Goal: Task Accomplishment & Management: Complete application form

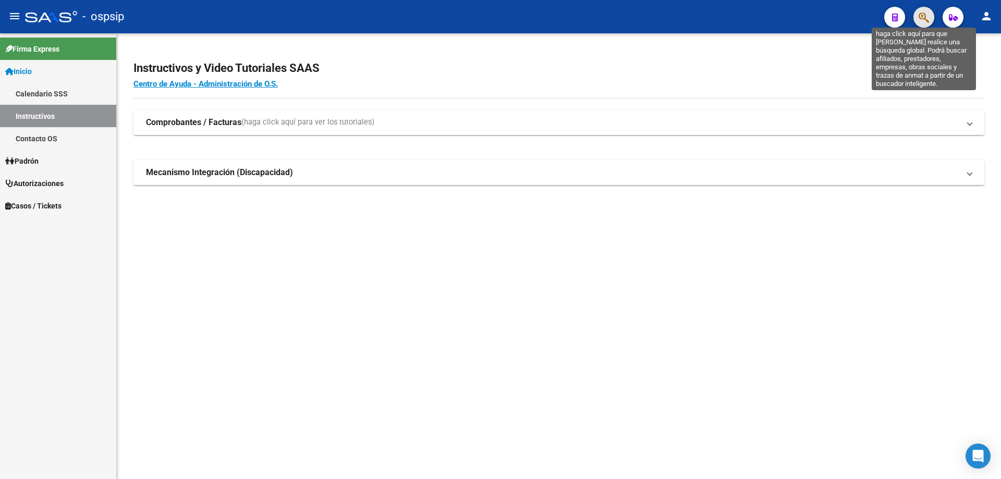
click at [922, 19] on icon "button" at bounding box center [924, 17] width 10 height 12
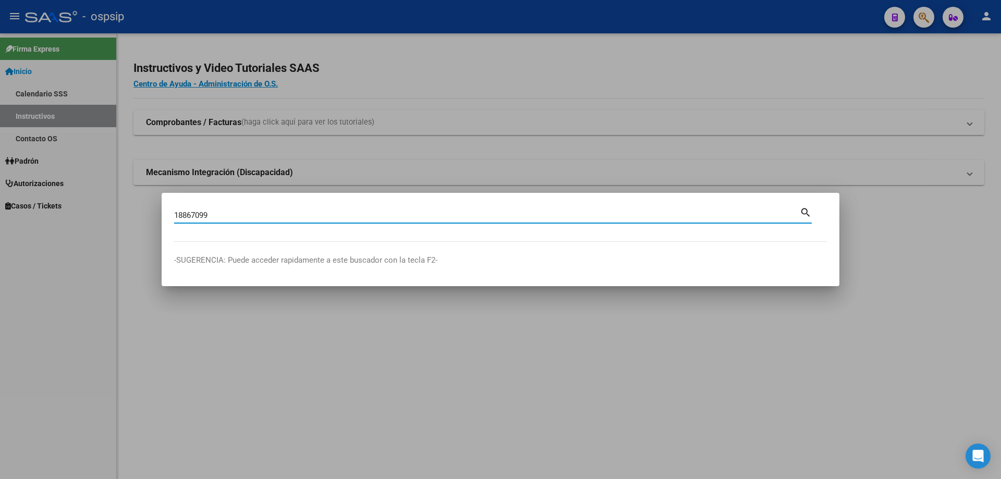
type input "18867099"
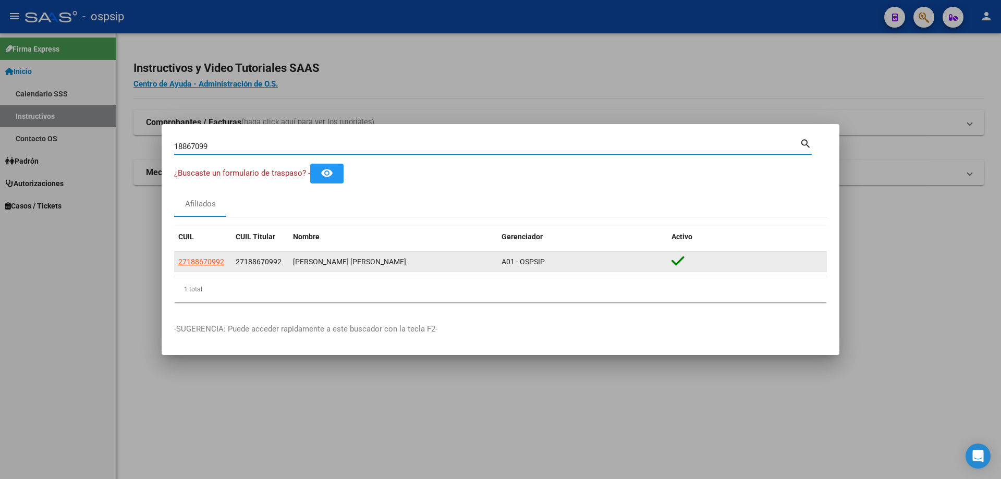
click at [209, 258] on datatable-body-cell "27188670992" at bounding box center [202, 262] width 57 height 20
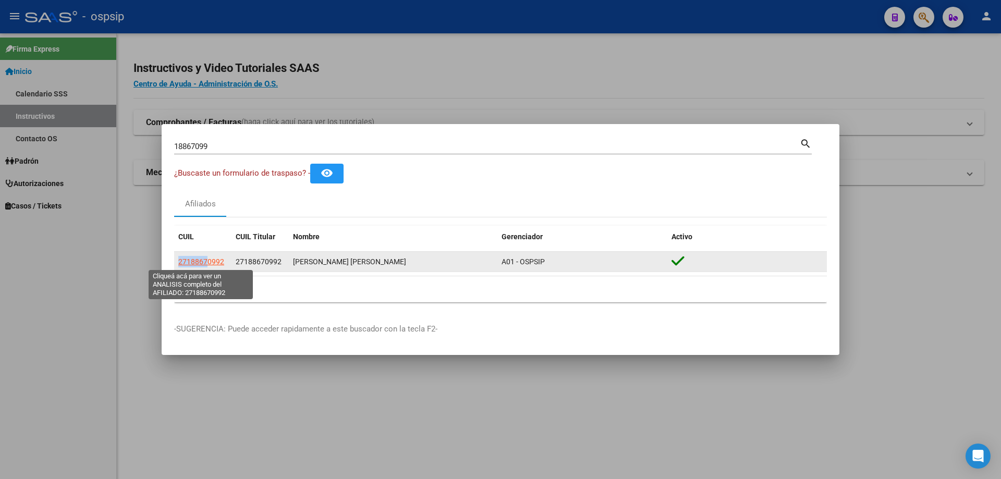
click at [209, 259] on span "27188670992" at bounding box center [201, 262] width 46 height 8
copy span "2718867"
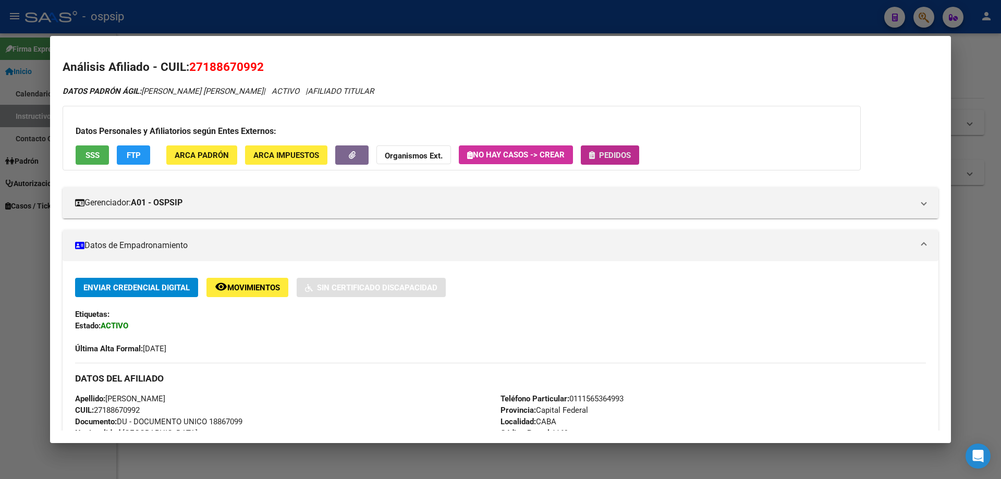
click at [606, 156] on span "Pedidos" at bounding box center [615, 155] width 32 height 9
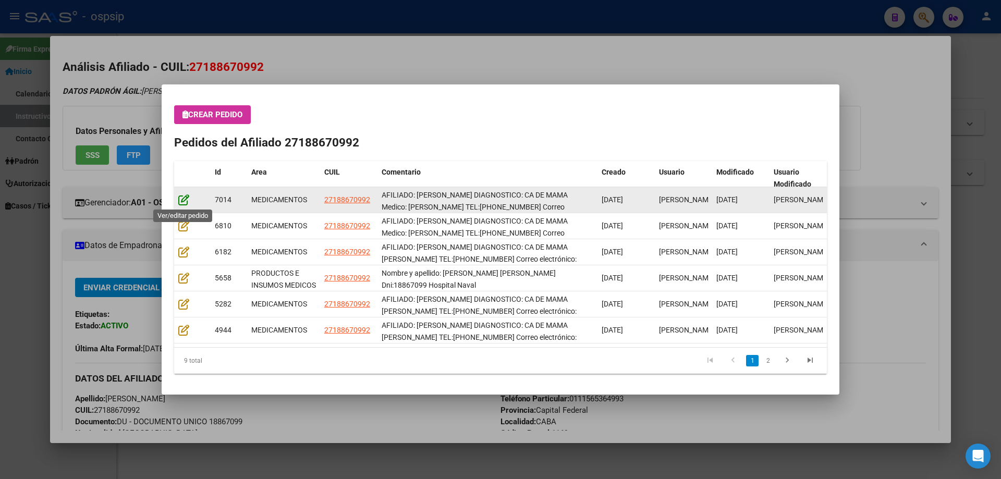
click at [182, 202] on icon at bounding box center [183, 199] width 11 height 11
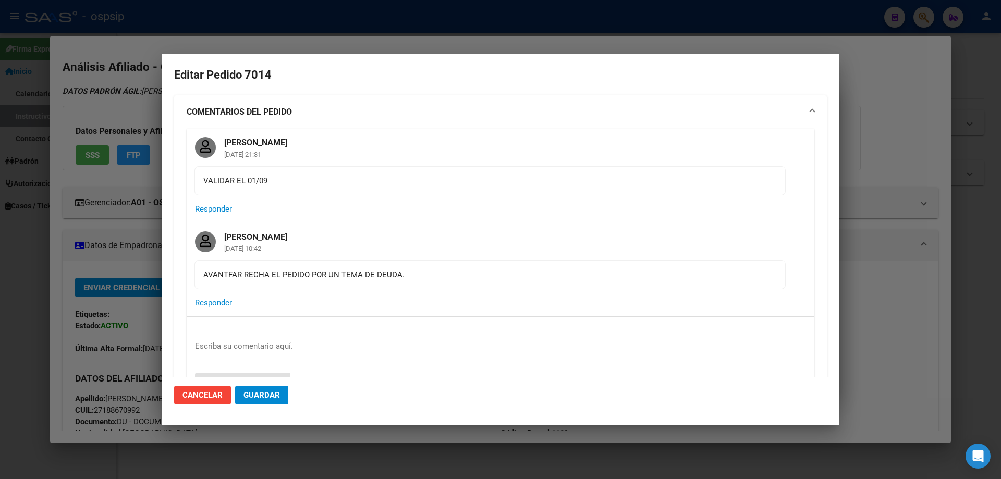
type input "Capital Federal, CABA, [STREET_ADDRESS][PERSON_NAME]"
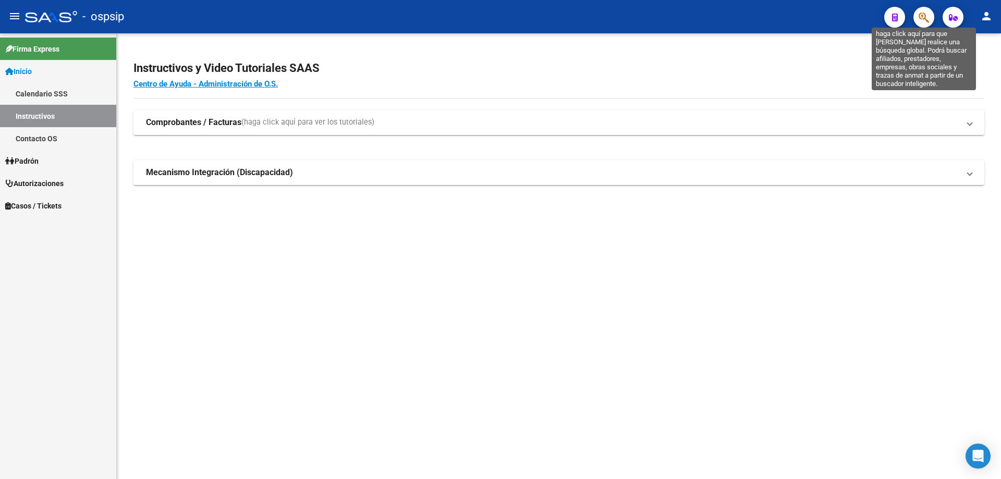
click at [929, 18] on icon "button" at bounding box center [924, 17] width 10 height 12
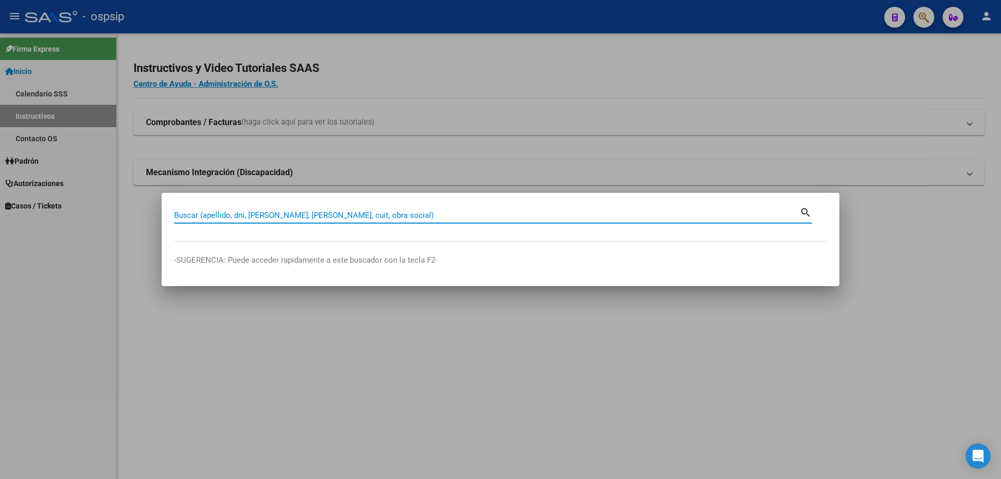
paste input "14506046"
type input "14506046"
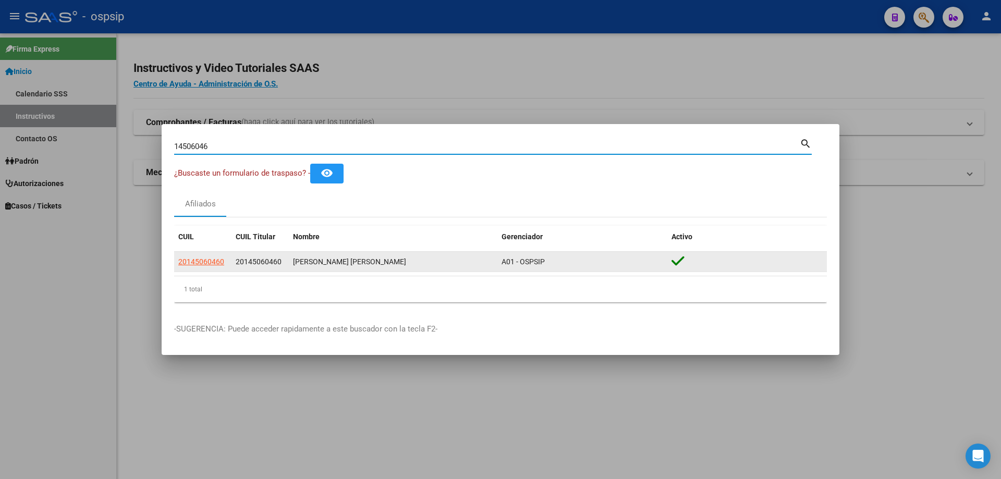
click at [213, 262] on span "20145060460" at bounding box center [201, 262] width 46 height 8
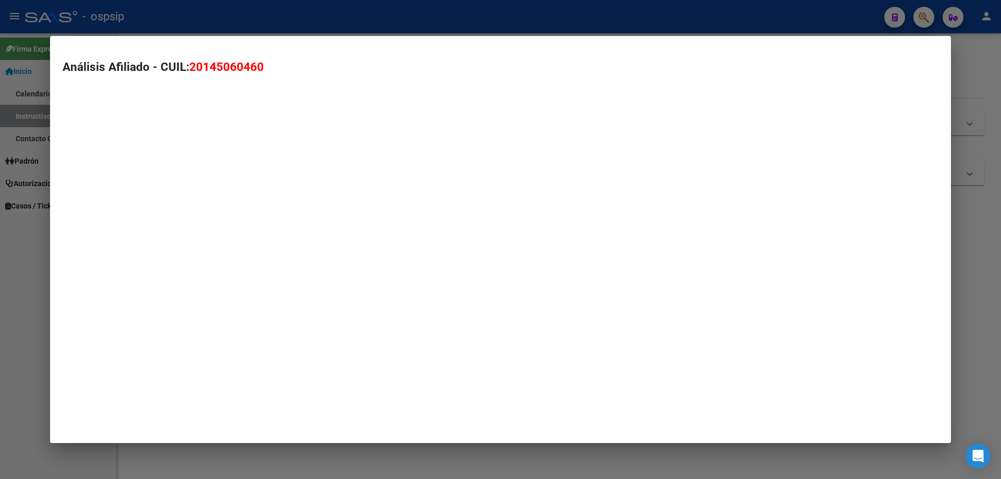
type textarea "20145060460"
click at [213, 249] on mat-dialog-container "Análisis Afiliado - CUIL: 20145060460" at bounding box center [500, 239] width 901 height 407
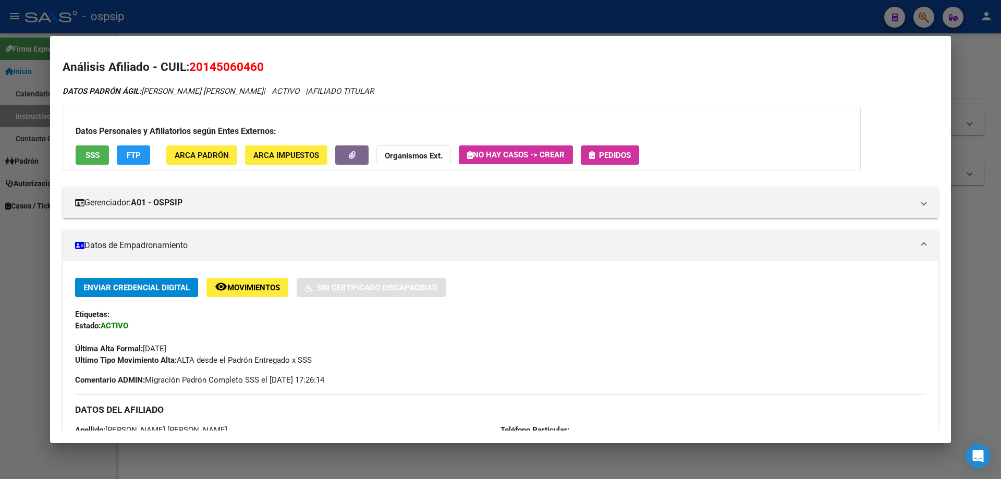
click at [605, 167] on div "Datos Personales y Afiliatorios según Entes Externos: SSS FTP ARCA Padrón ARCA …" at bounding box center [462, 138] width 798 height 65
click at [605, 154] on span "Pedidos" at bounding box center [615, 155] width 32 height 9
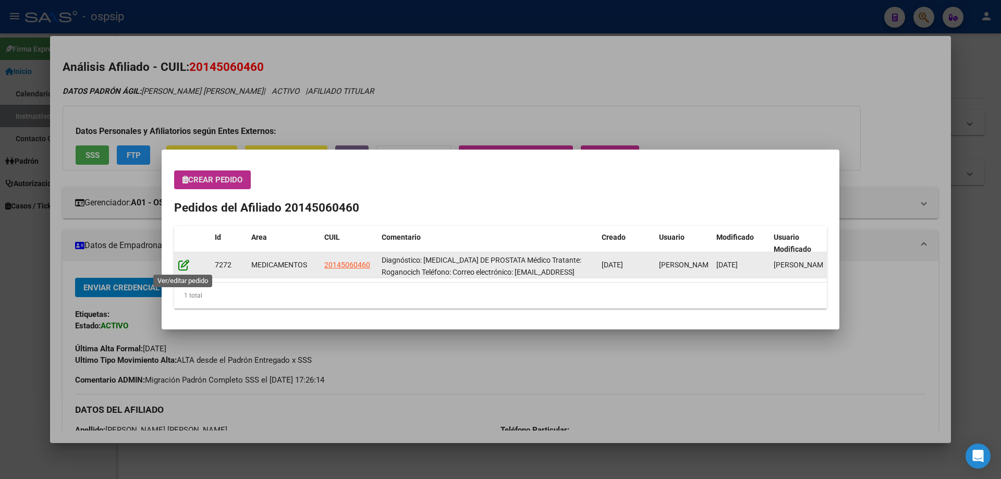
click at [184, 266] on icon at bounding box center [183, 264] width 11 height 11
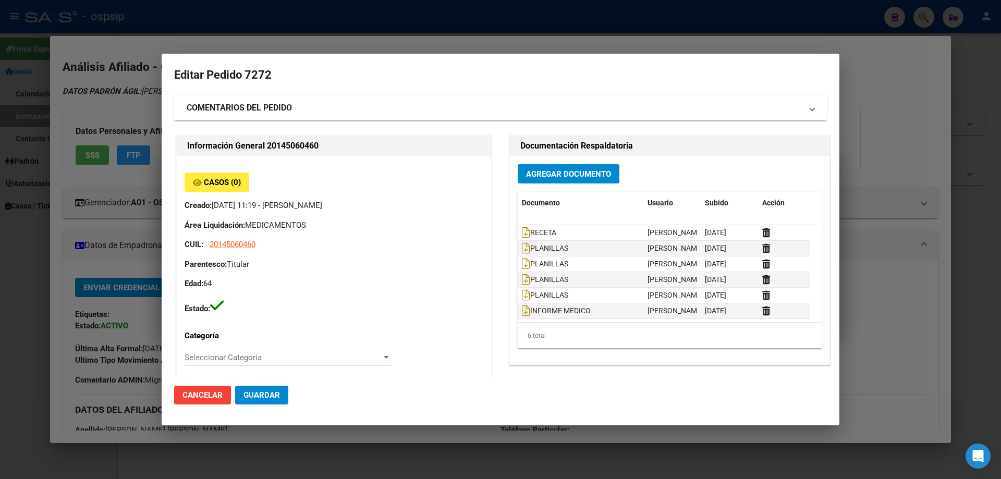
type input "[PERSON_NAME] [PERSON_NAME]"
type input "[GEOGRAPHIC_DATA], INGENIERO [PERSON_NAME] 1013"
click at [257, 117] on mat-expansion-panel-header "COMENTARIOS DEL PEDIDO" at bounding box center [500, 107] width 653 height 25
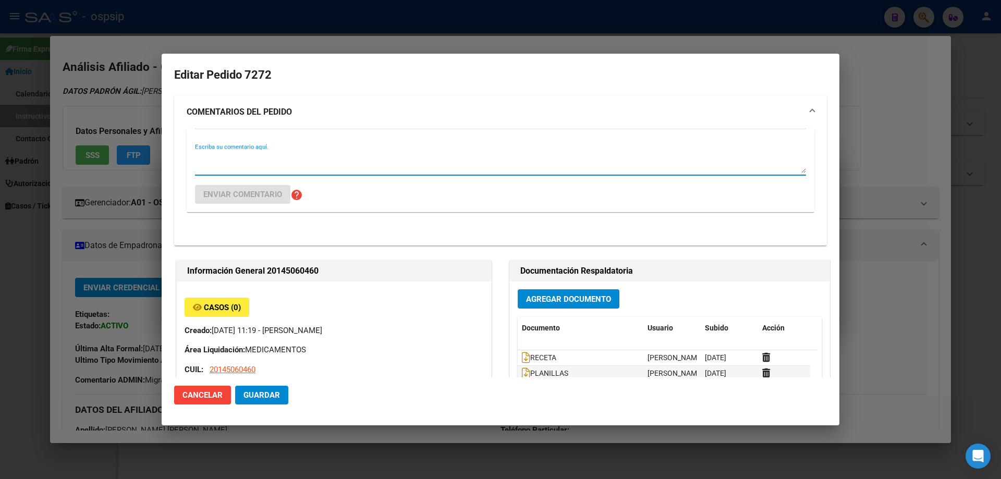
click at [250, 164] on textarea "Escriba su comentario aquí." at bounding box center [500, 162] width 611 height 21
click at [271, 163] on textarea "TELEFONO:" at bounding box center [500, 162] width 611 height 21
paste textarea "01125221026"
type textarea "TELEFONO: [PHONE_NUMBER]"
click at [252, 208] on div "TELEFONO: 01125221026 Escriba su comentario aquí. Enviar comentario help" at bounding box center [500, 170] width 611 height 83
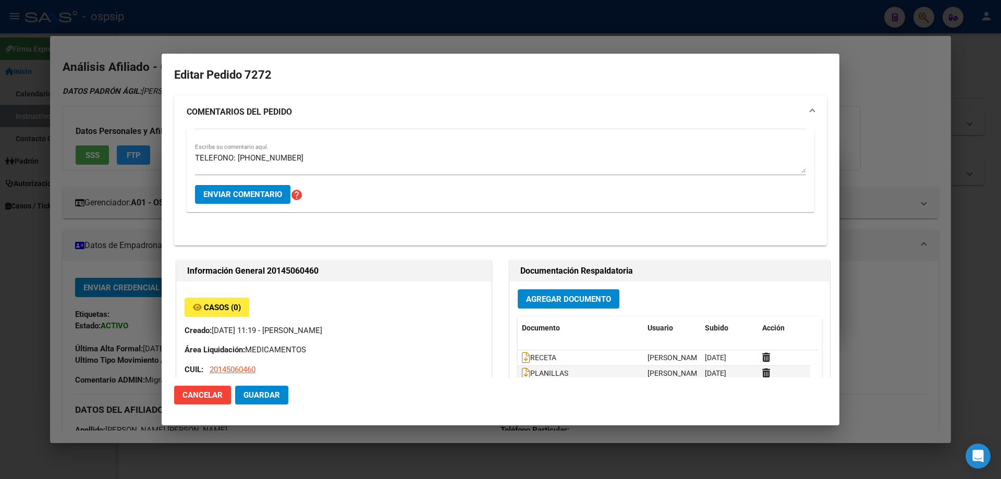
click at [253, 205] on div "TELEFONO: 01125221026 Escriba su comentario aquí. Enviar comentario help" at bounding box center [500, 170] width 611 height 83
click at [254, 198] on span "Enviar comentario" at bounding box center [242, 194] width 79 height 9
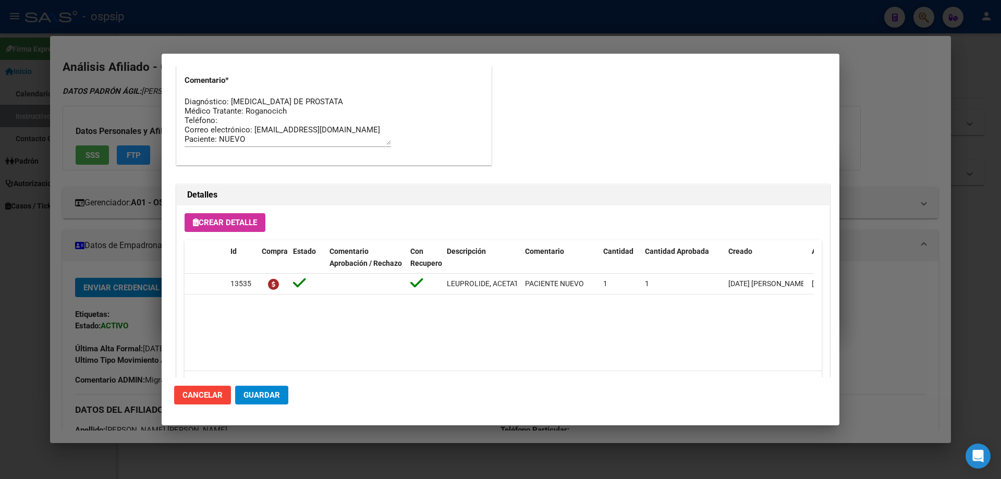
scroll to position [688, 0]
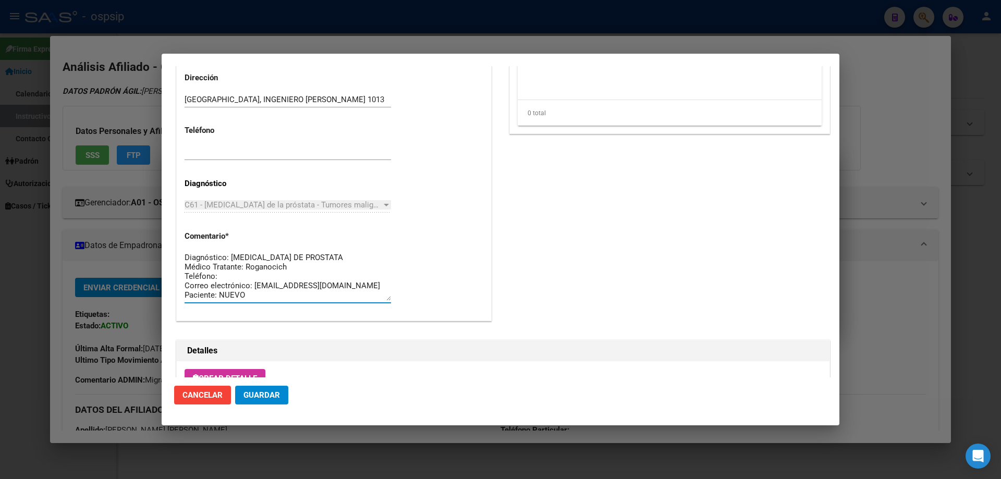
paste textarea "01125221026"
type textarea "Diagnóstico: [MEDICAL_DATA] DE PROSTATA Médico Tratante: Roganocich Teléfono: […"
click at [266, 393] on span "Guardar" at bounding box center [262, 395] width 36 height 9
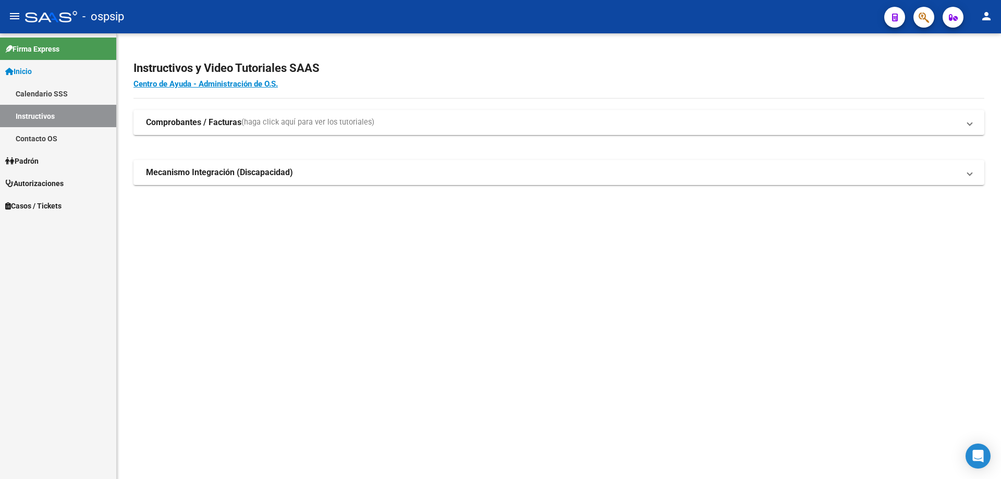
click at [930, 17] on button "button" at bounding box center [924, 17] width 21 height 21
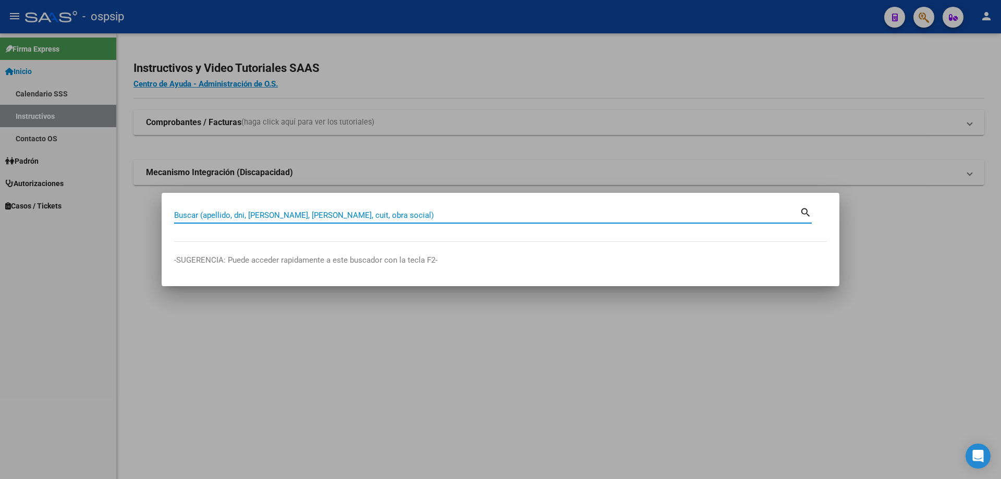
paste input "56850466"
type input "56850466"
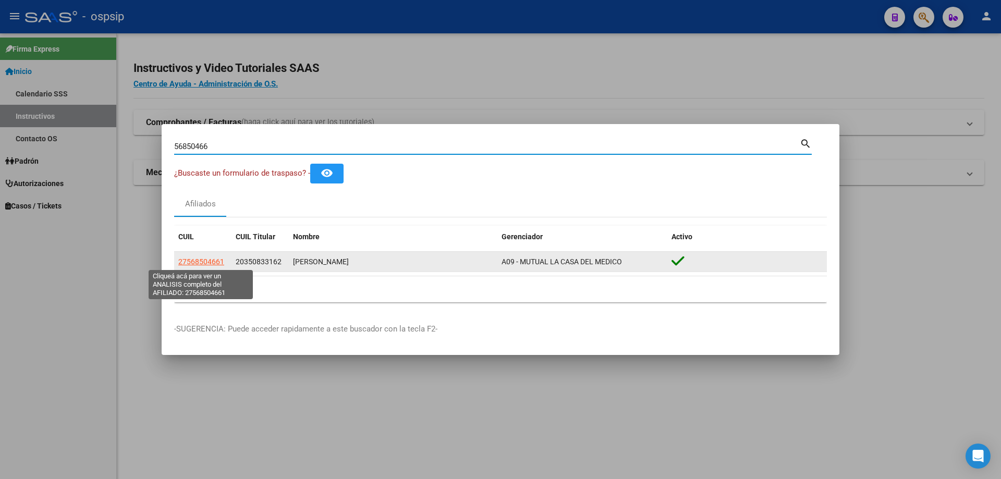
click at [195, 263] on span "27568504661" at bounding box center [201, 262] width 46 height 8
type textarea "27568504661"
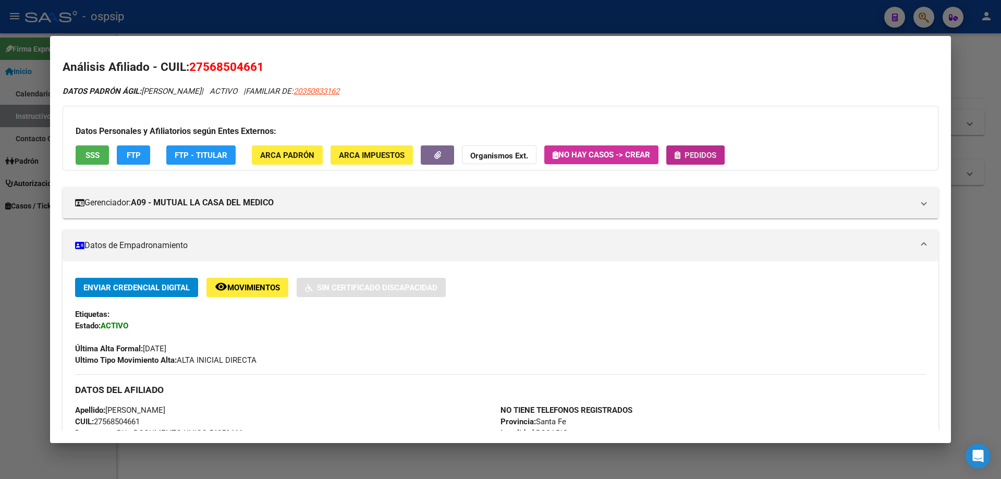
click at [686, 154] on span "Pedidos" at bounding box center [696, 154] width 42 height 9
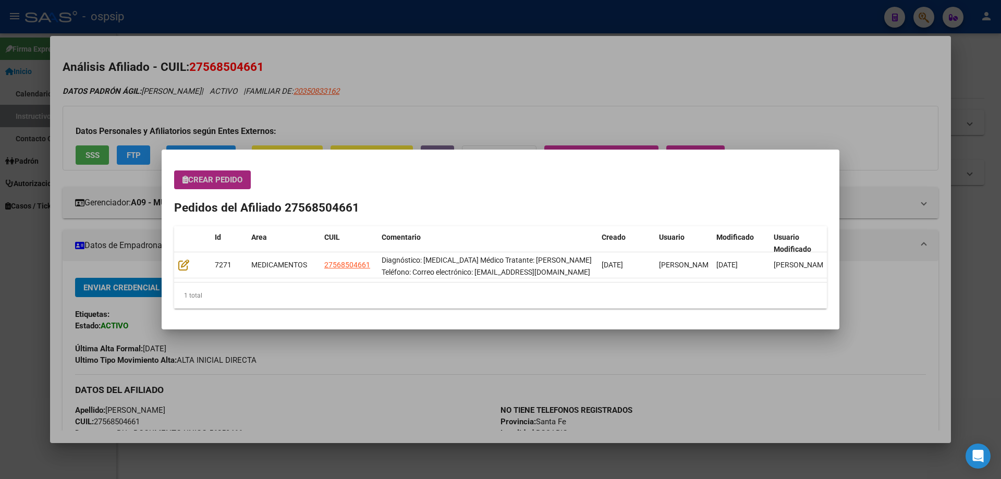
click at [212, 188] on button "Crear Pedido" at bounding box center [212, 180] width 77 height 19
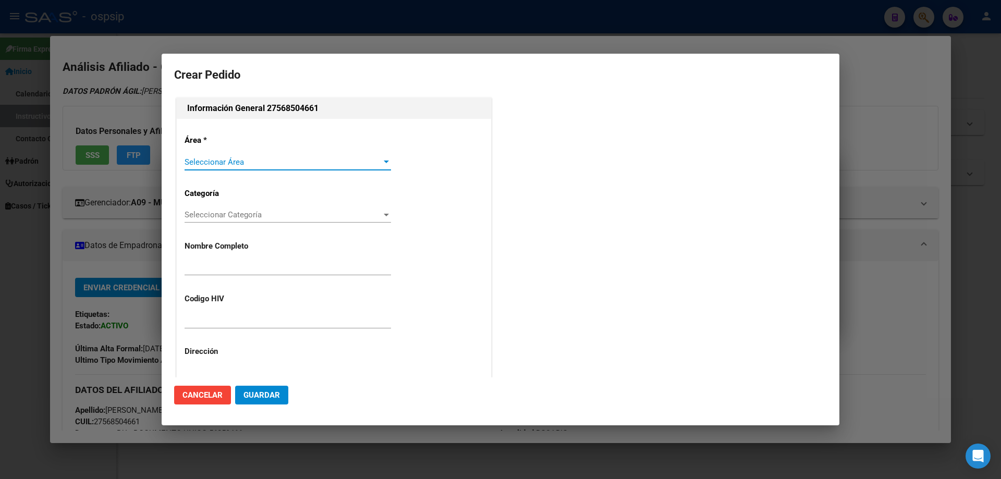
type input "[PERSON_NAME]"
type input "[GEOGRAPHIC_DATA], [GEOGRAPHIC_DATA], [PERSON_NAME] 495"
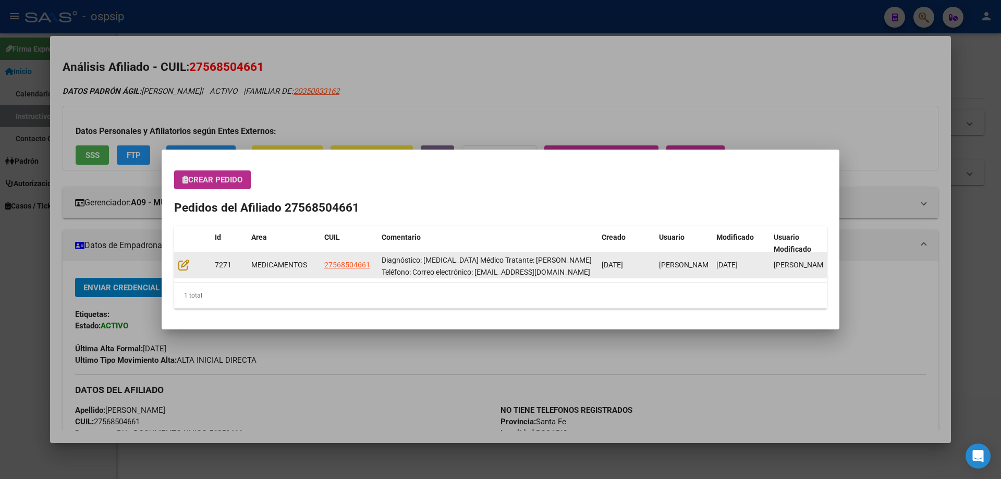
click at [180, 271] on div at bounding box center [192, 265] width 28 height 12
click at [188, 266] on icon at bounding box center [183, 264] width 11 height 11
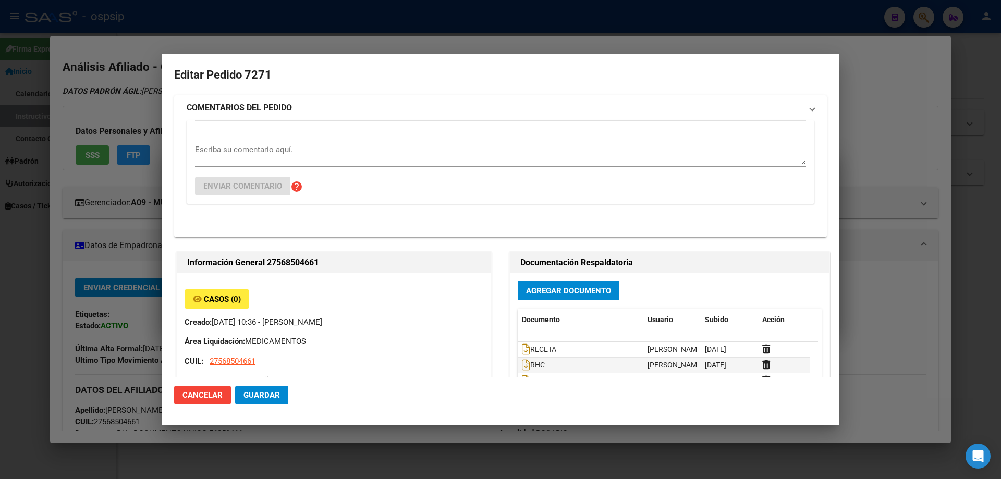
type input "[GEOGRAPHIC_DATA], [GEOGRAPHIC_DATA], FORNIELES 238"
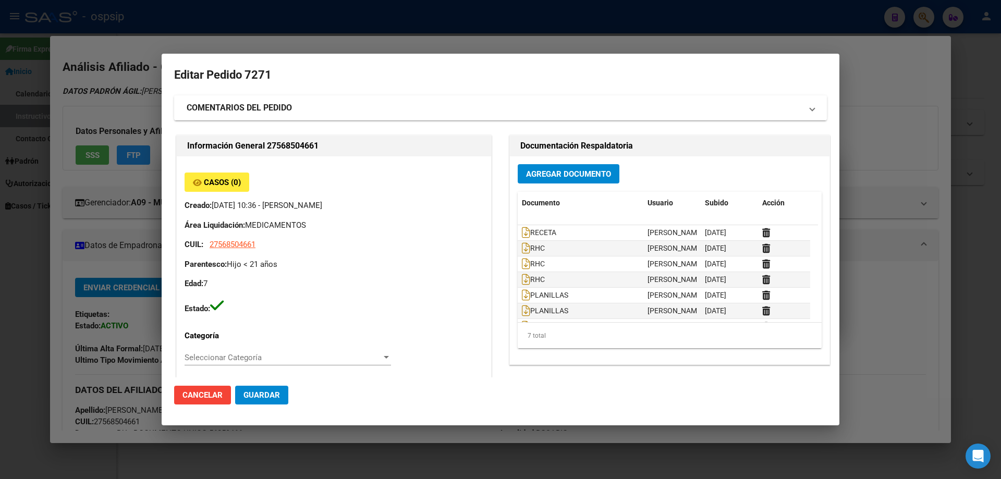
click at [294, 119] on mat-expansion-panel-header "COMENTARIOS DEL PEDIDO" at bounding box center [500, 107] width 653 height 25
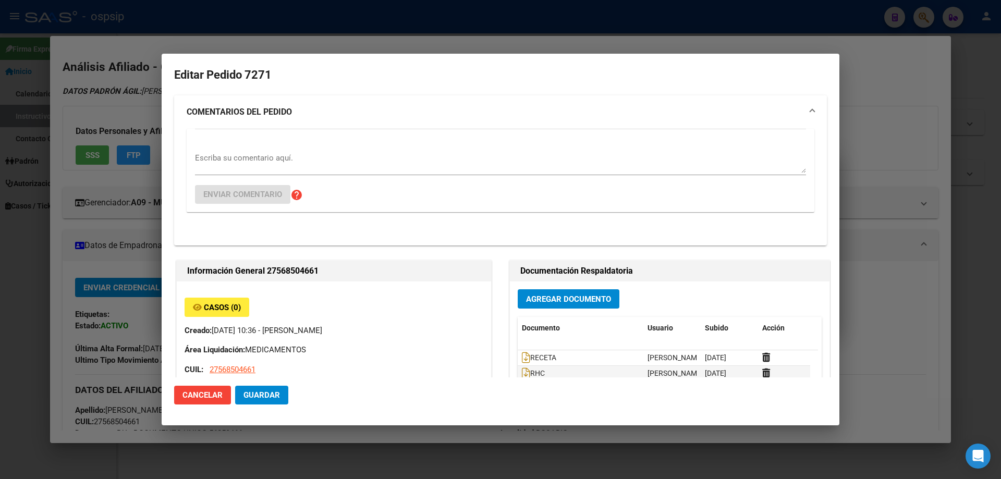
click at [247, 148] on div "Escriba su comentario aquí. Enviar comentario help" at bounding box center [500, 170] width 611 height 83
click at [219, 163] on textarea "Escriba su comentario aquí." at bounding box center [500, 162] width 611 height 21
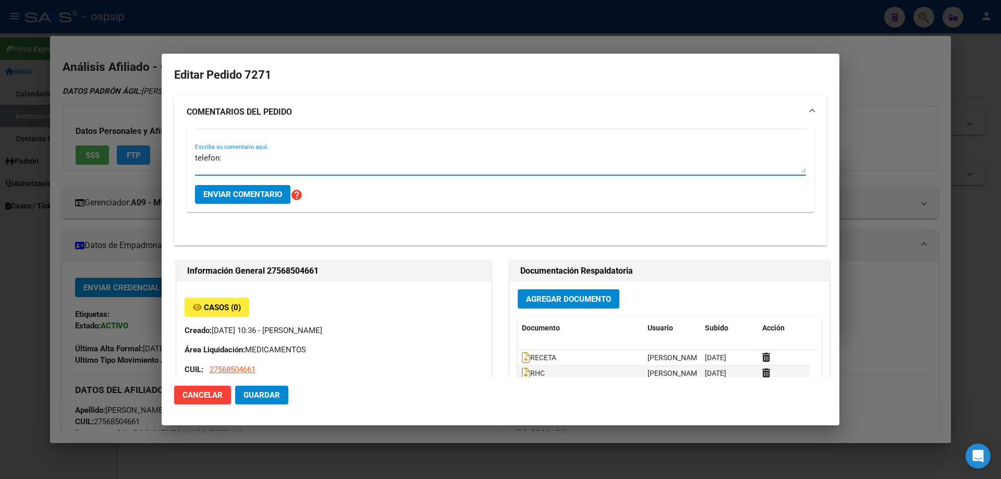
drag, startPoint x: 226, startPoint y: 161, endPoint x: 368, endPoint y: 156, distance: 142.4
click at [371, 156] on textarea "telefon:" at bounding box center [500, 162] width 611 height 21
click at [251, 159] on textarea "telefon:" at bounding box center [500, 162] width 611 height 21
click at [225, 162] on textarea "telefon:" at bounding box center [500, 162] width 611 height 21
type textarea "t"
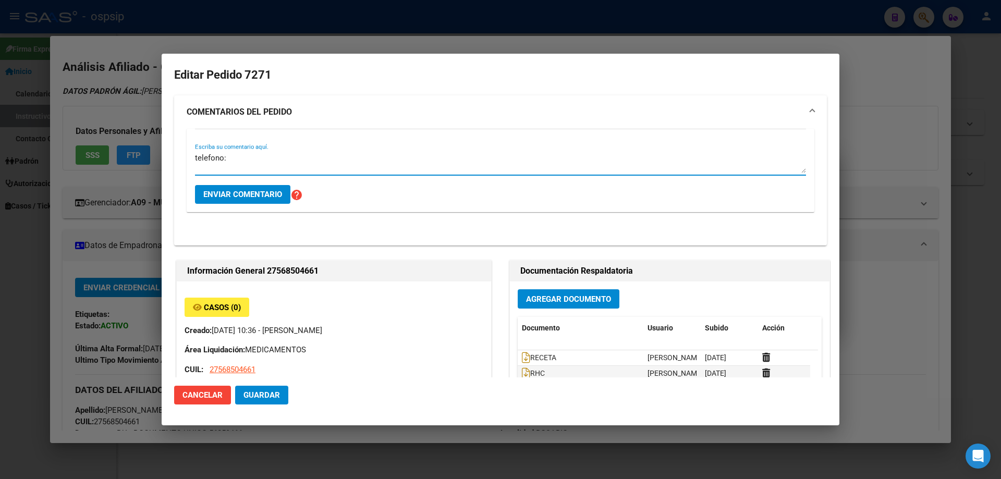
paste textarea "3402448946"
type textarea "telefono: [PHONE_NUMBER]"
click at [265, 190] on span "Enviar comentario" at bounding box center [242, 194] width 79 height 9
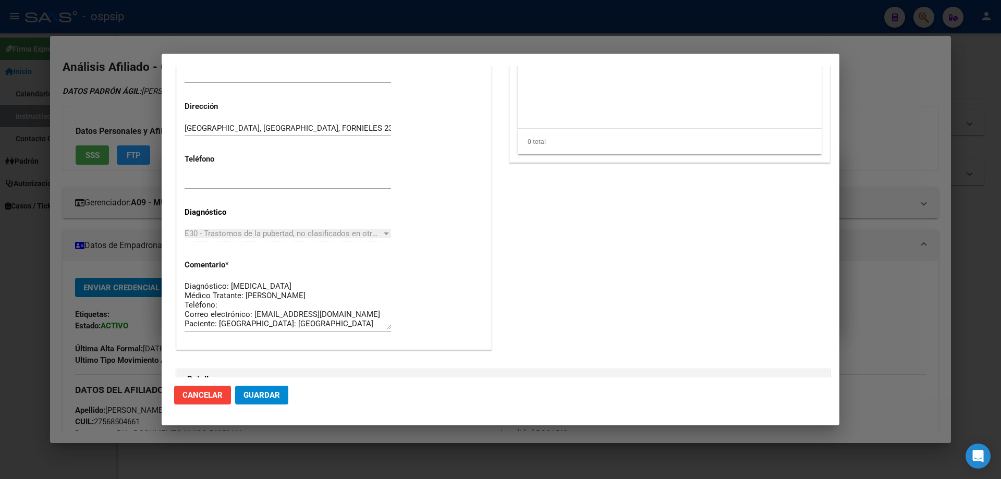
scroll to position [0, 0]
paste textarea "3402448946"
type textarea "Diagnóstico: [MEDICAL_DATA] Médico Tratante: [PERSON_NAME] Teléfono: [PHONE_NUM…"
click at [255, 395] on span "Guardar" at bounding box center [262, 395] width 36 height 9
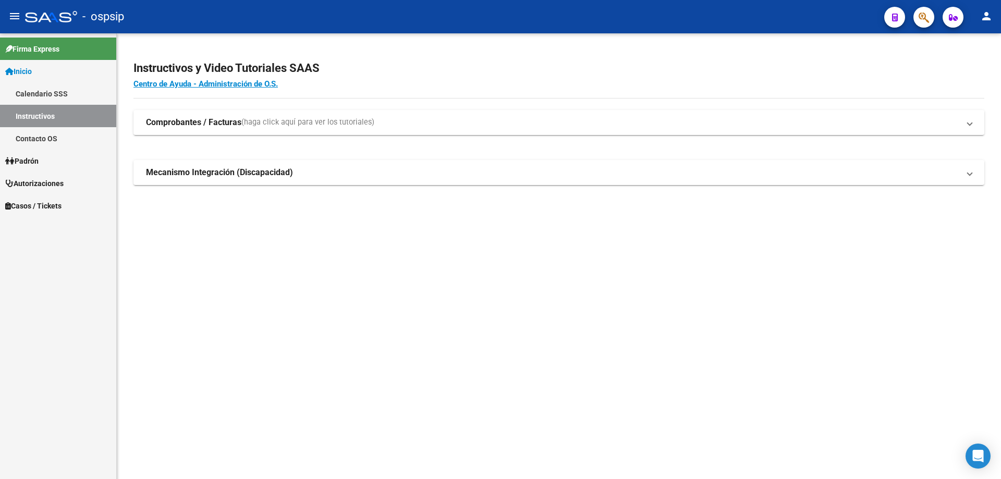
click at [926, 18] on icon "button" at bounding box center [924, 17] width 10 height 12
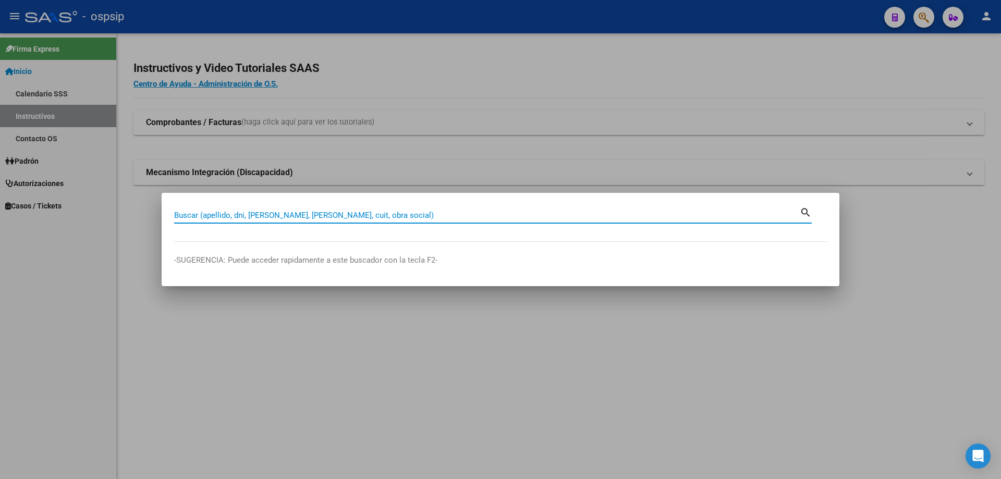
paste input "18867099"
type input "18867099"
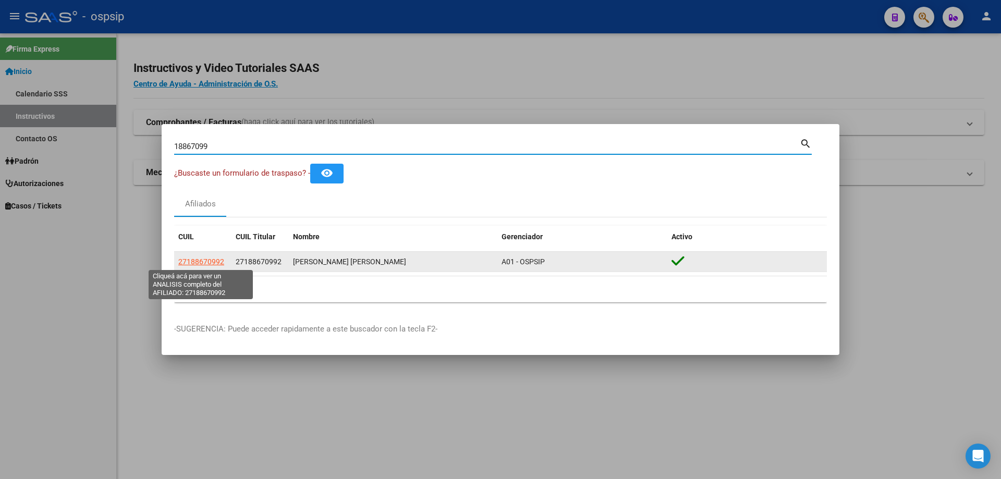
click at [213, 262] on span "27188670992" at bounding box center [201, 262] width 46 height 8
type textarea "27188670992"
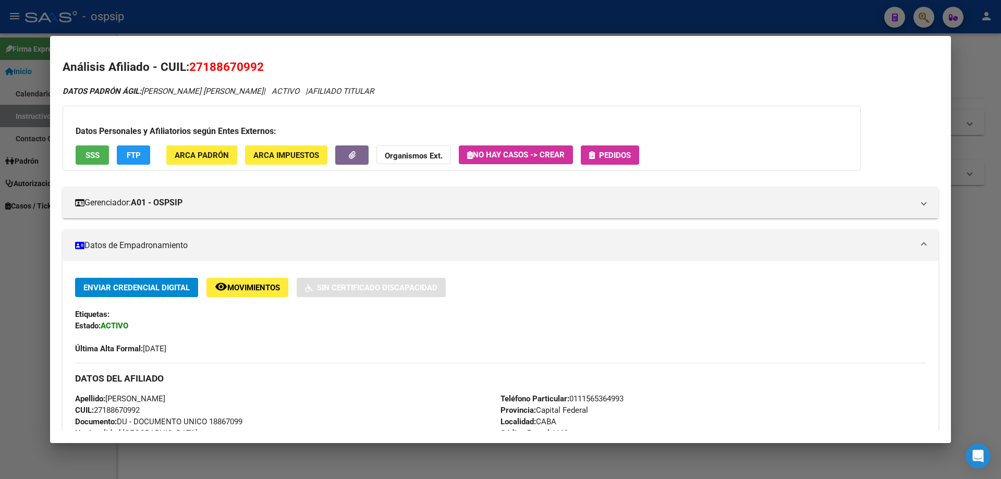
click at [591, 159] on button "Pedidos" at bounding box center [610, 154] width 58 height 19
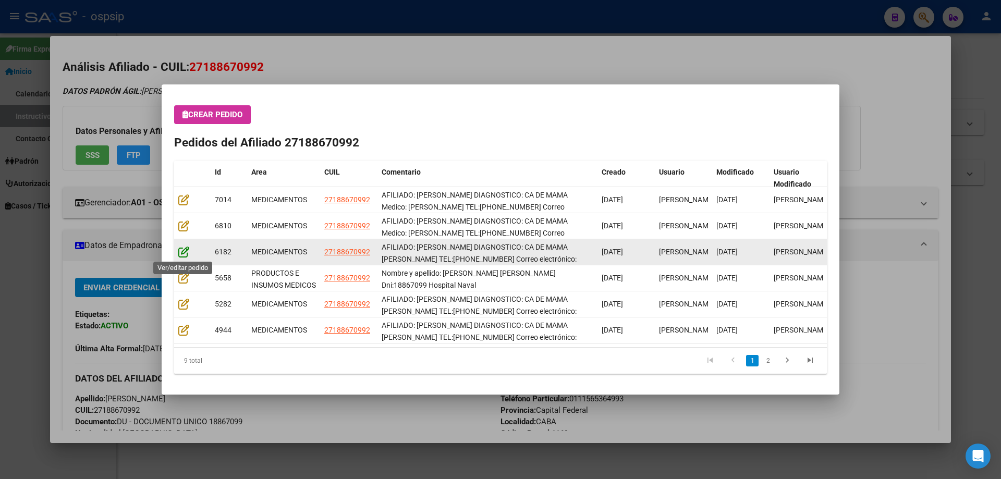
click at [186, 252] on icon at bounding box center [183, 251] width 11 height 11
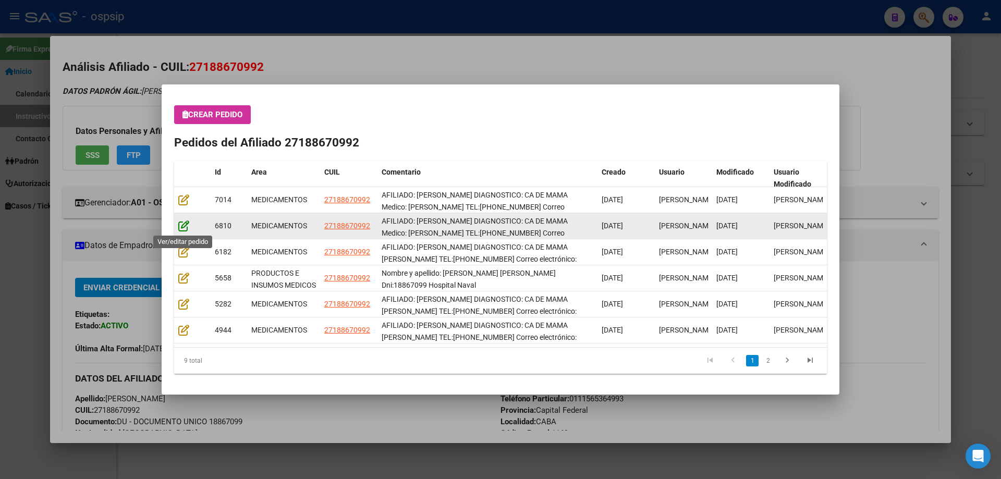
click at [181, 223] on icon at bounding box center [183, 225] width 11 height 11
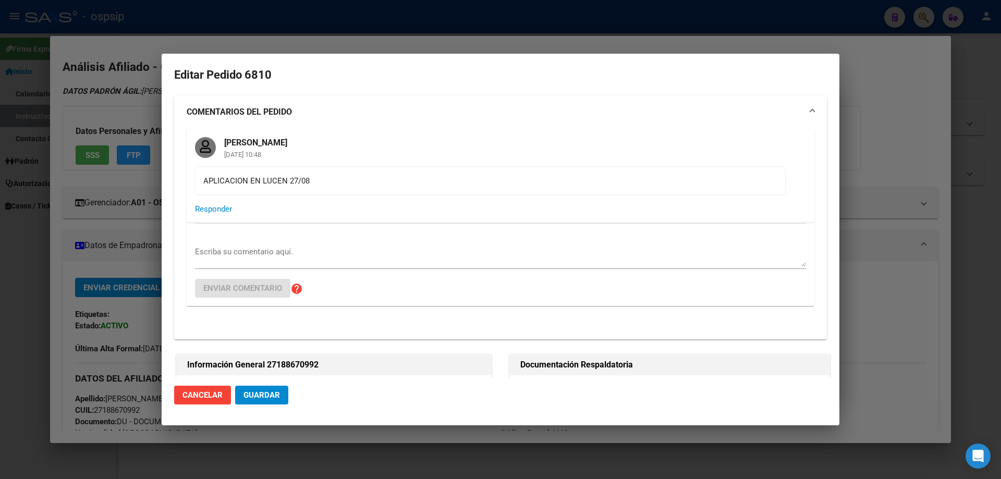
type input "Capital Federal, CABA, [STREET_ADDRESS][PERSON_NAME]"
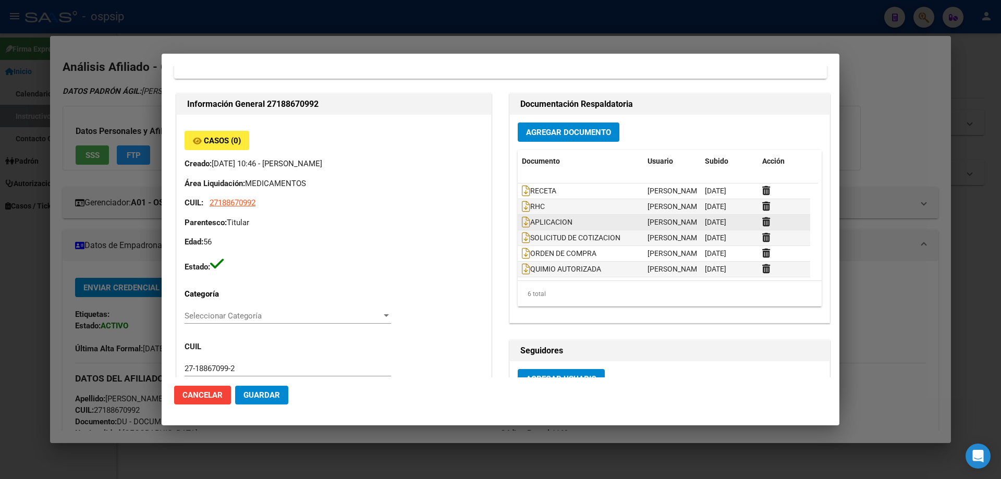
scroll to position [1, 0]
click at [522, 237] on icon at bounding box center [526, 237] width 8 height 11
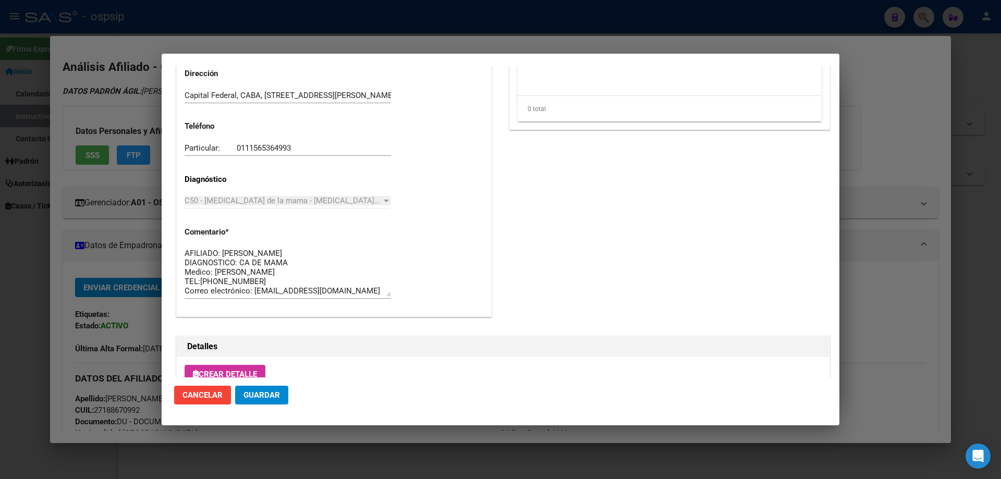
scroll to position [730, 0]
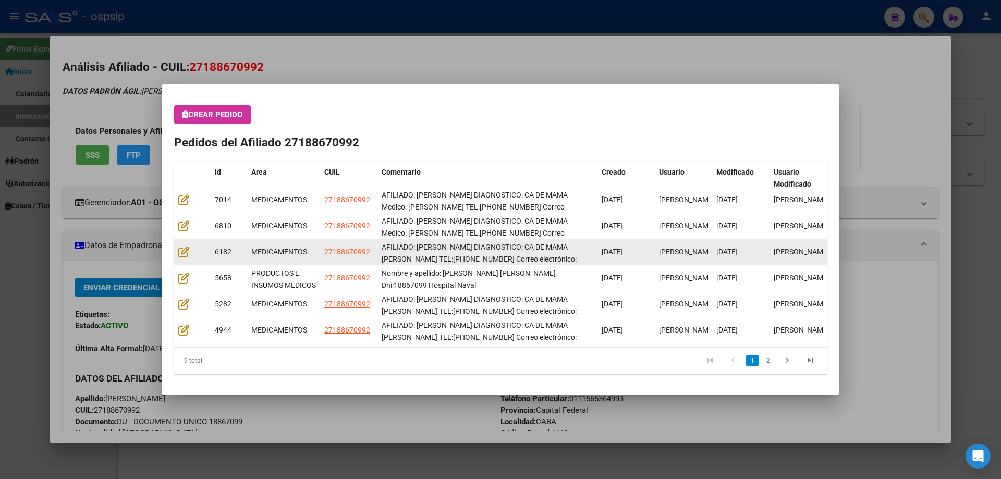
click at [182, 259] on datatable-body-cell at bounding box center [192, 252] width 36 height 26
click at [179, 253] on icon at bounding box center [183, 251] width 11 height 11
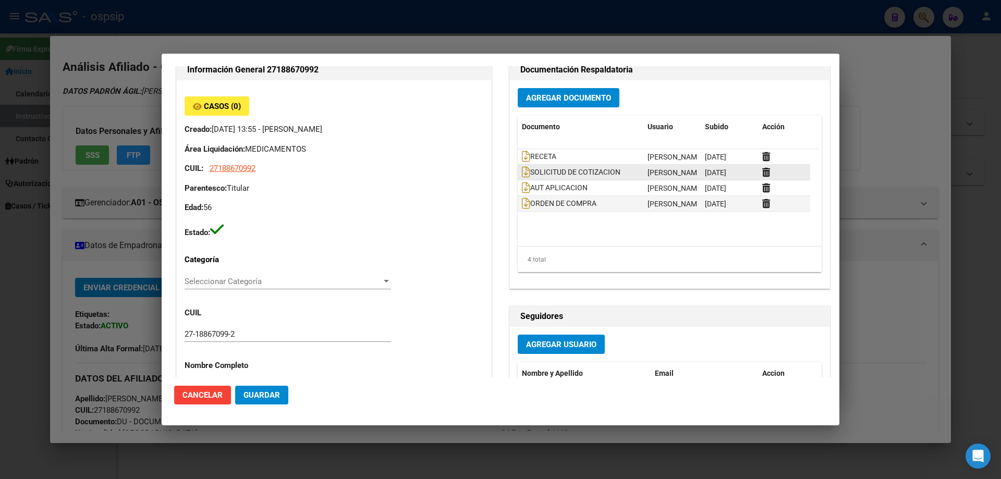
scroll to position [469, 0]
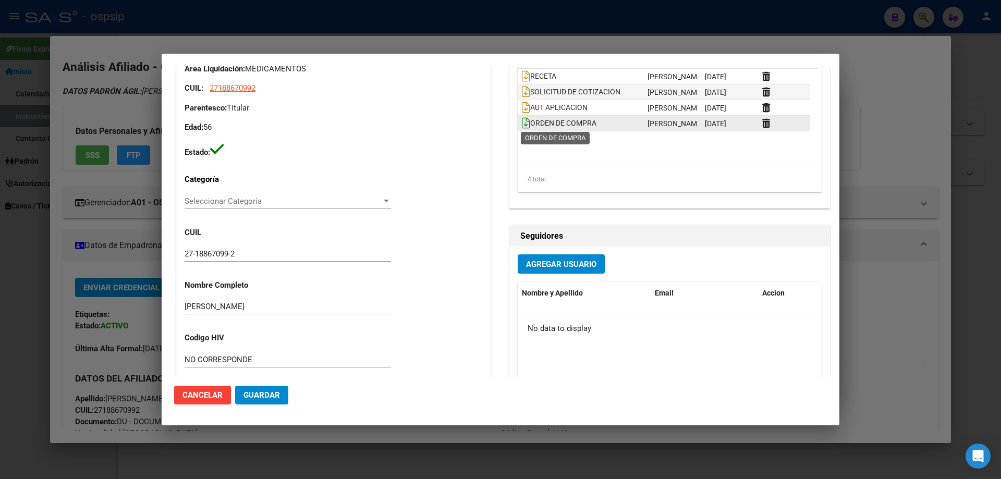
click at [522, 124] on icon at bounding box center [526, 122] width 8 height 11
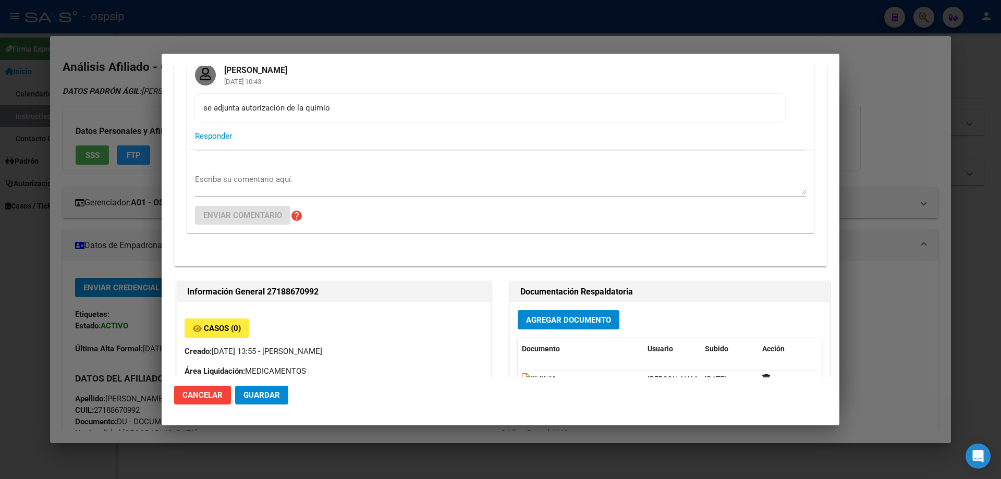
scroll to position [0, 0]
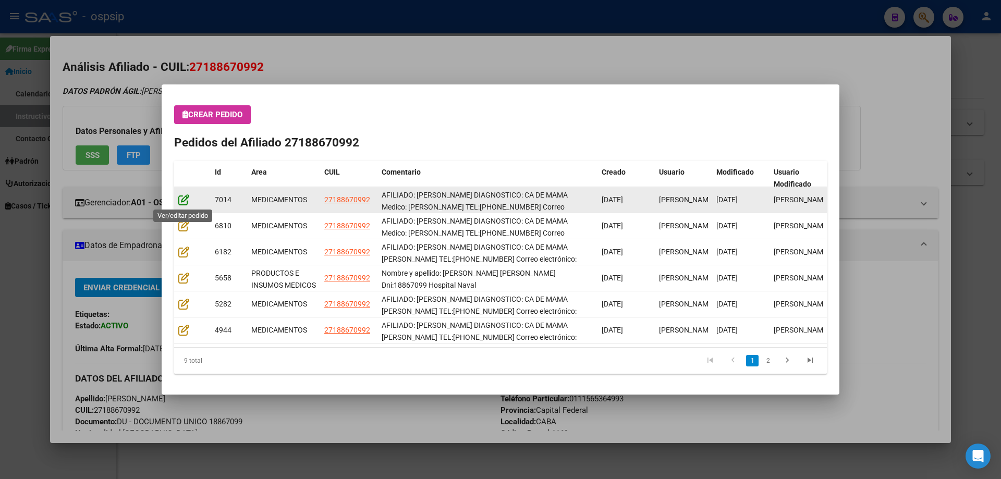
click at [185, 200] on icon at bounding box center [183, 199] width 11 height 11
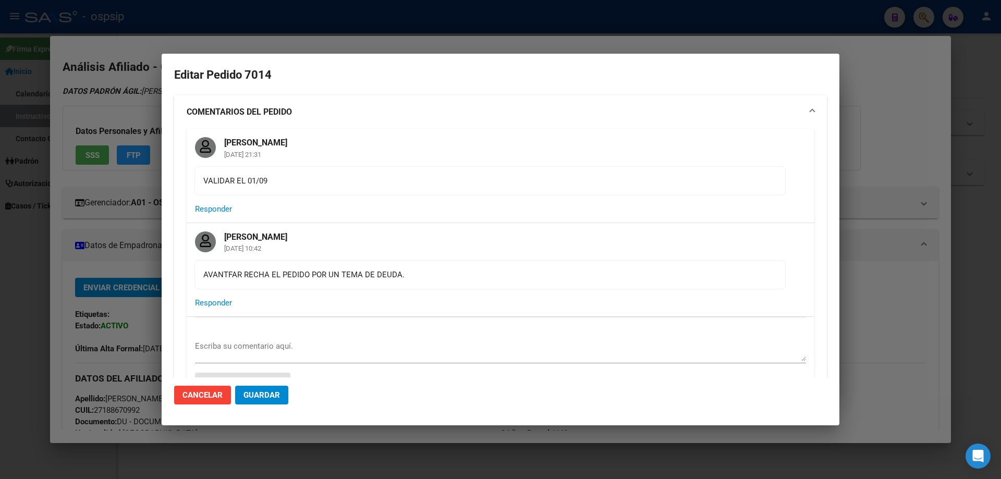
type input "Capital Federal, CABA, [STREET_ADDRESS][PERSON_NAME]"
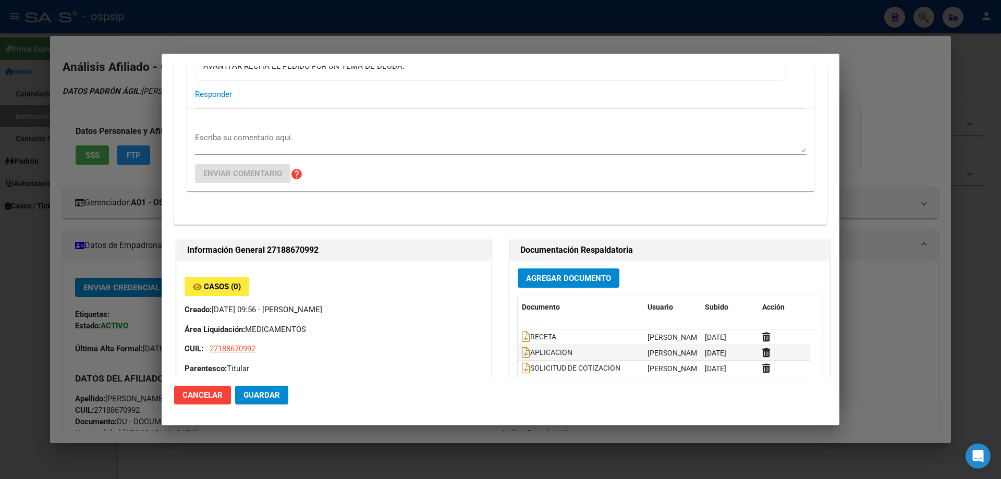
scroll to position [417, 0]
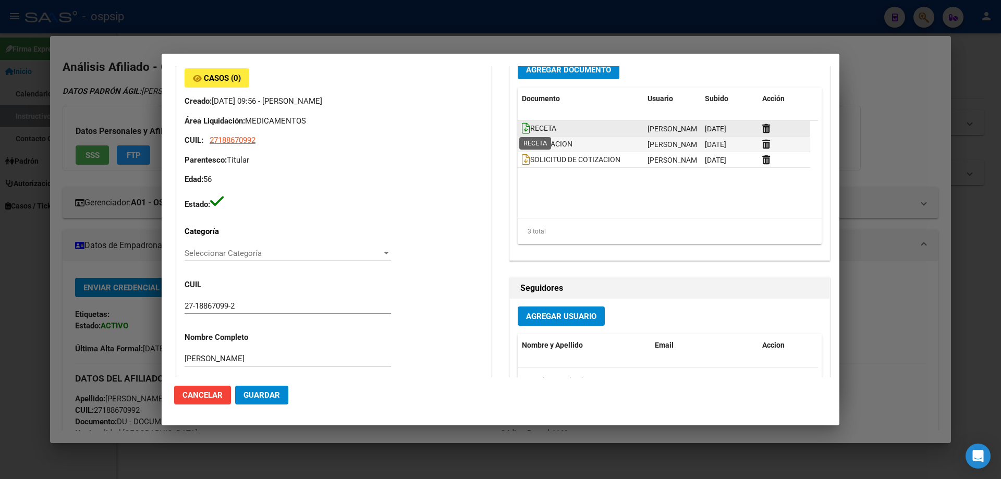
click at [524, 130] on icon at bounding box center [526, 128] width 8 height 11
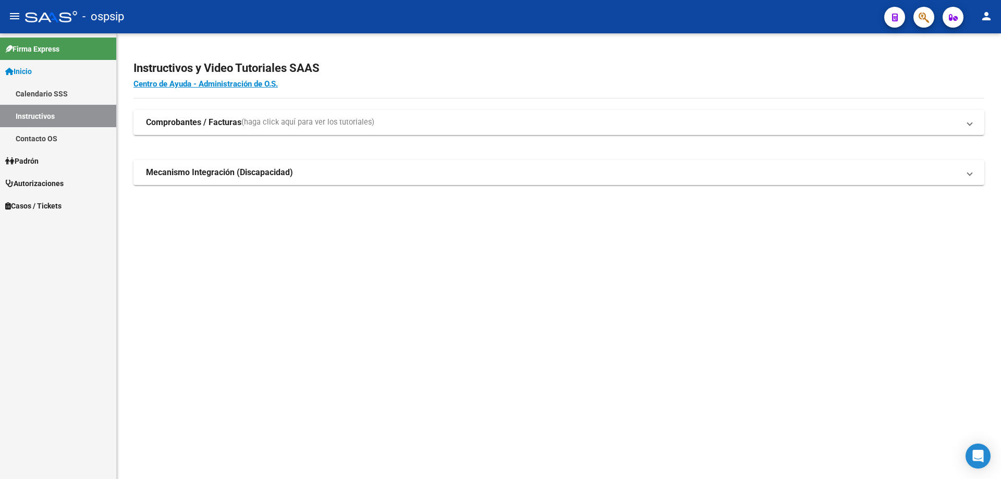
click at [926, 13] on icon "button" at bounding box center [924, 17] width 10 height 12
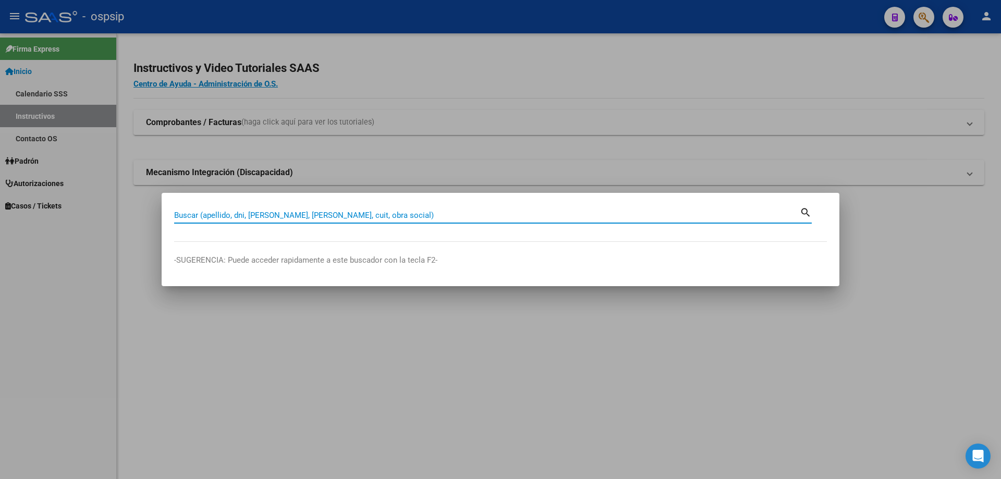
paste input "42671507"
type input "42671507"
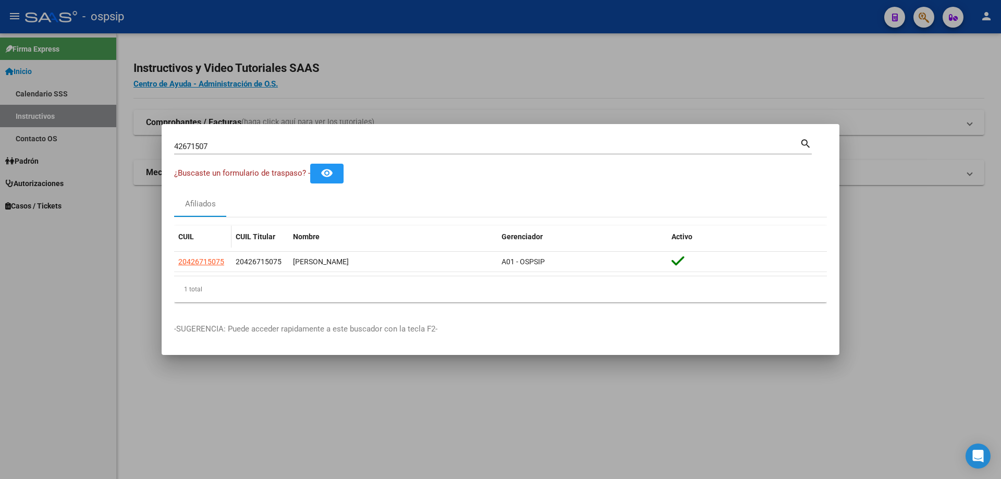
click at [201, 266] on app-link-go-to "20426715075" at bounding box center [201, 262] width 46 height 12
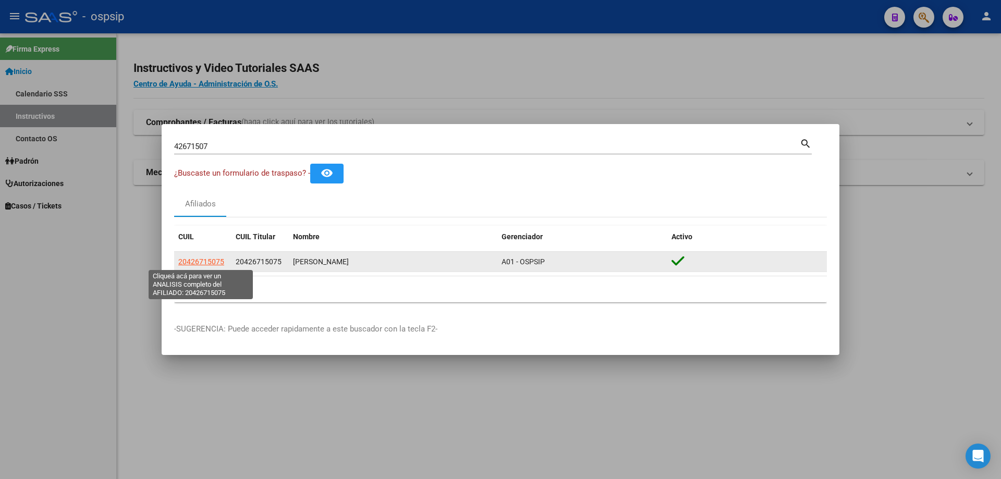
click at [201, 265] on span "20426715075" at bounding box center [201, 262] width 46 height 8
type textarea "20426715075"
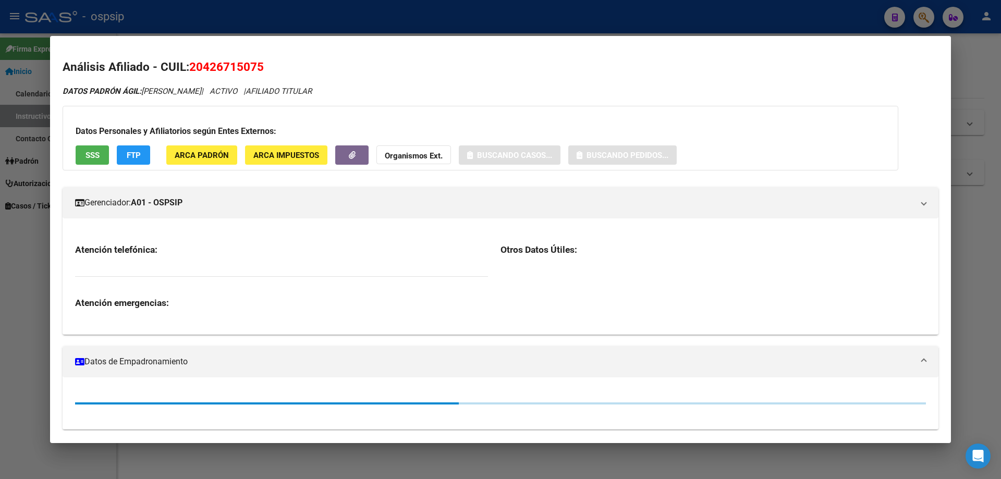
click at [100, 149] on button "SSS" at bounding box center [92, 154] width 33 height 19
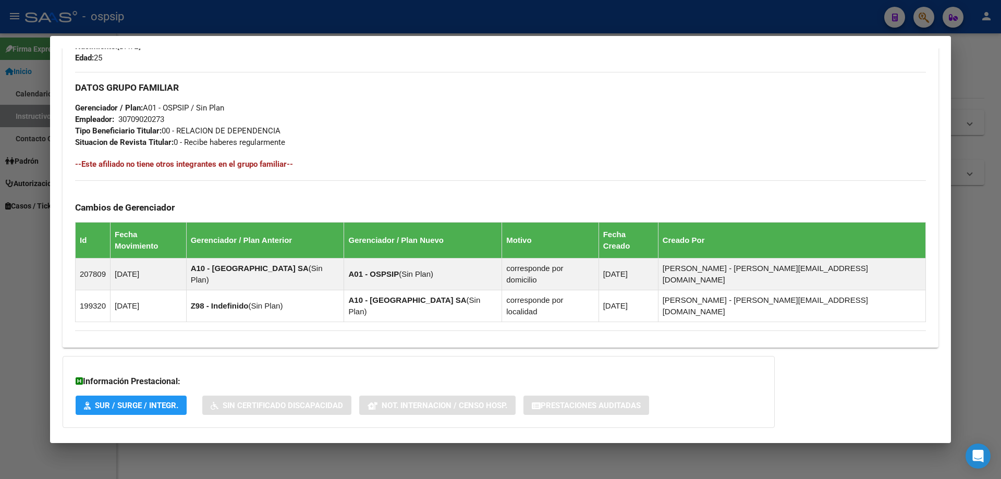
scroll to position [507, 0]
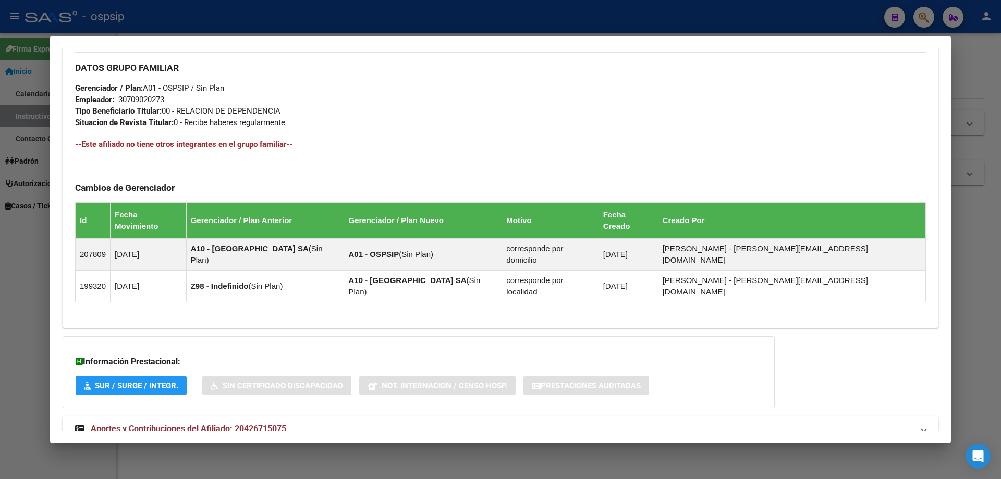
click at [178, 424] on span "Aportes y Contribuciones del Afiliado: 20426715075" at bounding box center [189, 429] width 196 height 10
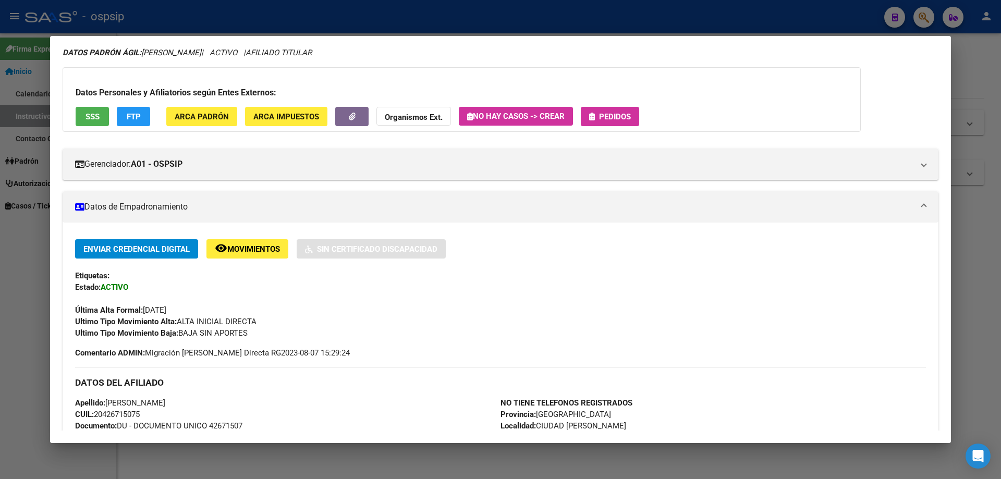
scroll to position [0, 0]
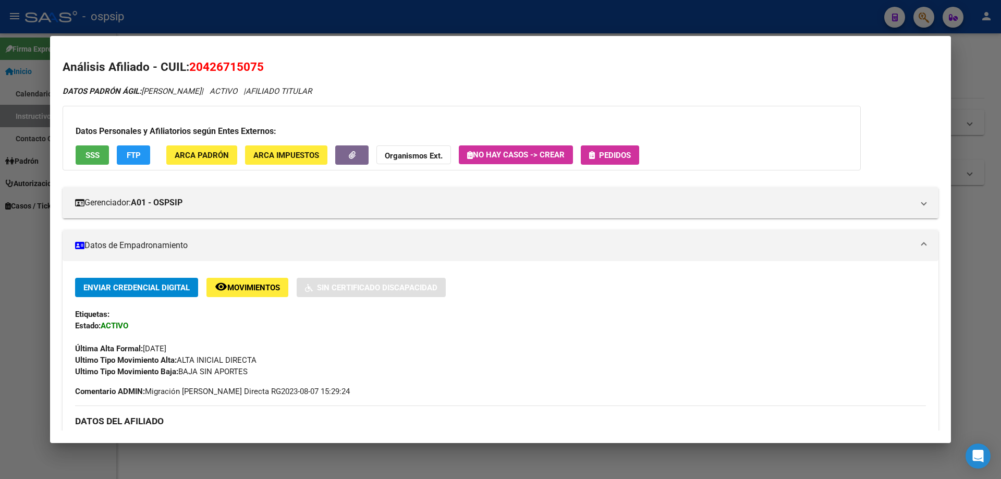
click at [605, 155] on span "Pedidos" at bounding box center [615, 155] width 32 height 9
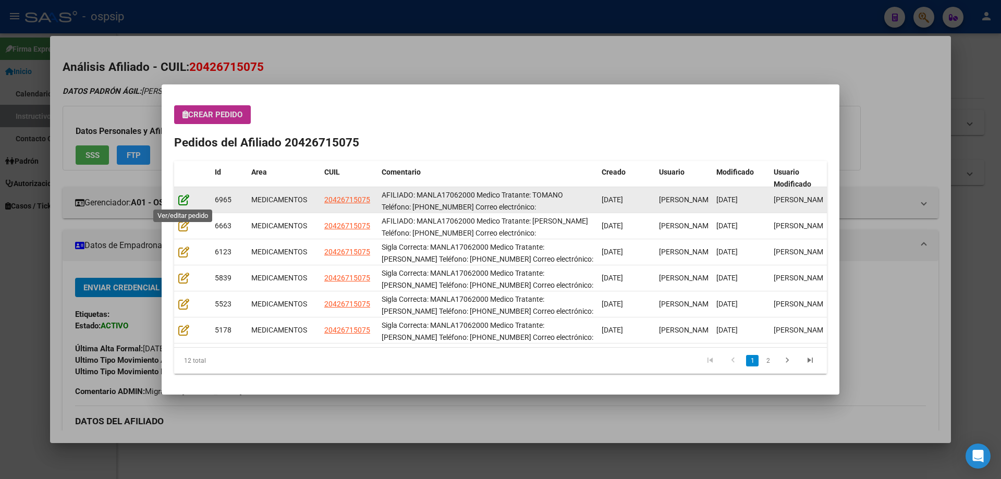
click at [184, 199] on icon at bounding box center [183, 199] width 11 height 11
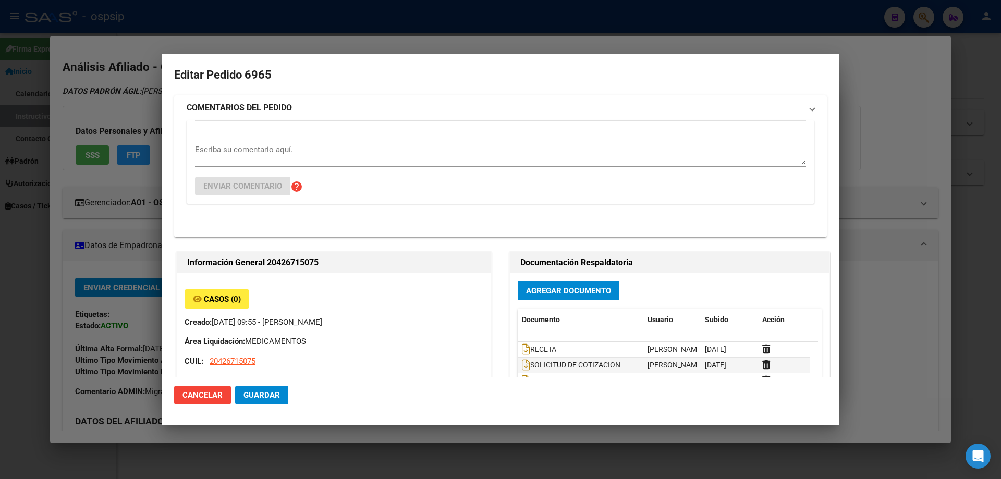
type input "[GEOGRAPHIC_DATA], [GEOGRAPHIC_DATA][PERSON_NAME], [GEOGRAPHIC_DATA] 4230"
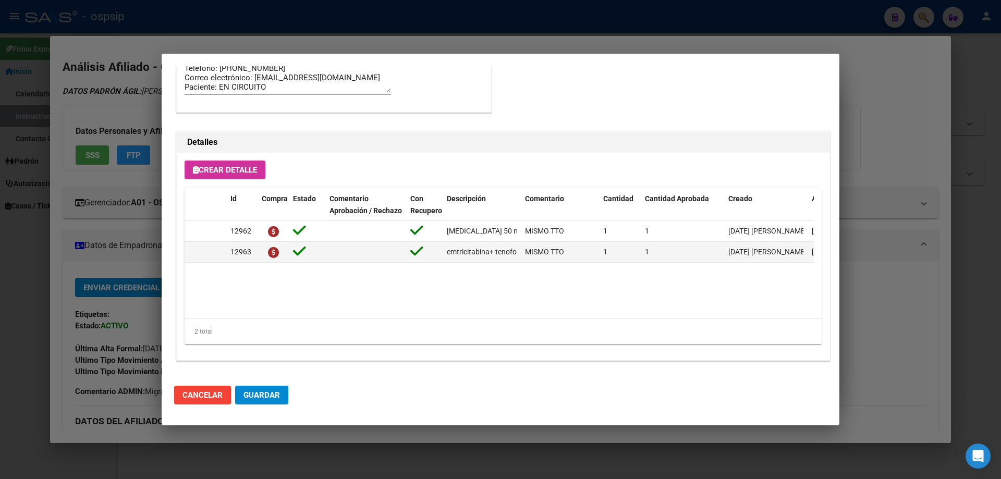
scroll to position [469, 0]
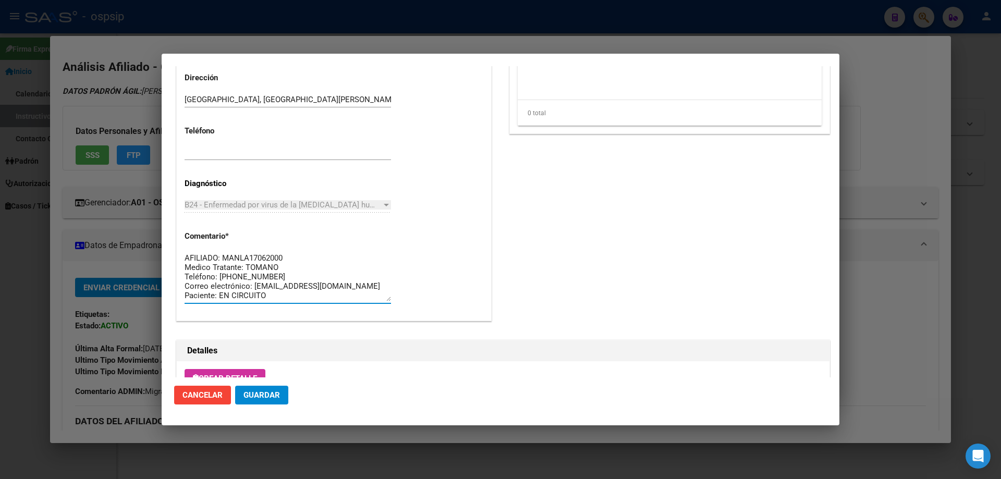
drag, startPoint x: 274, startPoint y: 296, endPoint x: 161, endPoint y: 224, distance: 133.7
click at [161, 224] on div "42671507 Buscar (apellido, dni, cuil, nro traspaso, cuit, obra social) search ¿…" at bounding box center [500, 239] width 1001 height 479
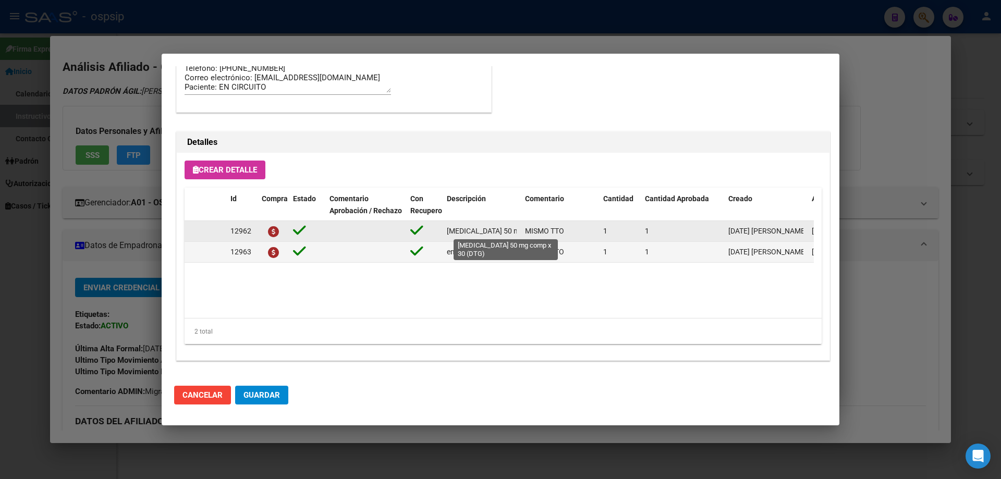
scroll to position [0, 47]
drag, startPoint x: 443, startPoint y: 229, endPoint x: 522, endPoint y: 227, distance: 78.8
click at [522, 227] on div "12962 [MEDICAL_DATA] 50 mg comp x 30 (DTG) MISMO TTO 1 1 [DATE] [PERSON_NAME] […" at bounding box center [575, 231] width 780 height 21
copy span "[MEDICAL_DATA] 50 mg comp x 30 (DTG)"
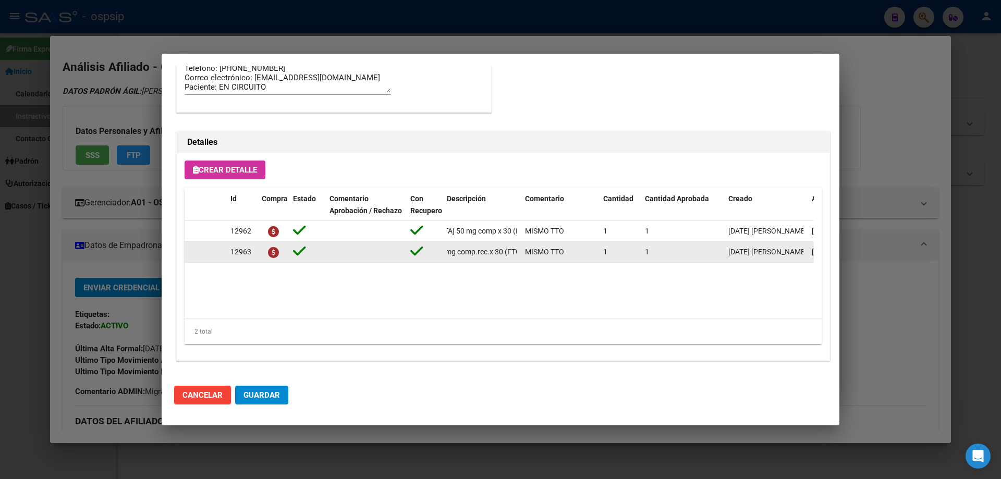
scroll to position [0, 174]
drag, startPoint x: 443, startPoint y: 253, endPoint x: 520, endPoint y: 257, distance: 77.3
click at [521, 254] on div "12963 [MEDICAL_DATA]+ tenofovirdisoprox. 200mg/300 mg comp.rec.x 30 (FTC/TDF) M…" at bounding box center [575, 252] width 780 height 21
copy span "emtricitabina+ tenofovirdisoprox. 200mg/300 mg comp.rec.x 30 (FTC/TDF)"
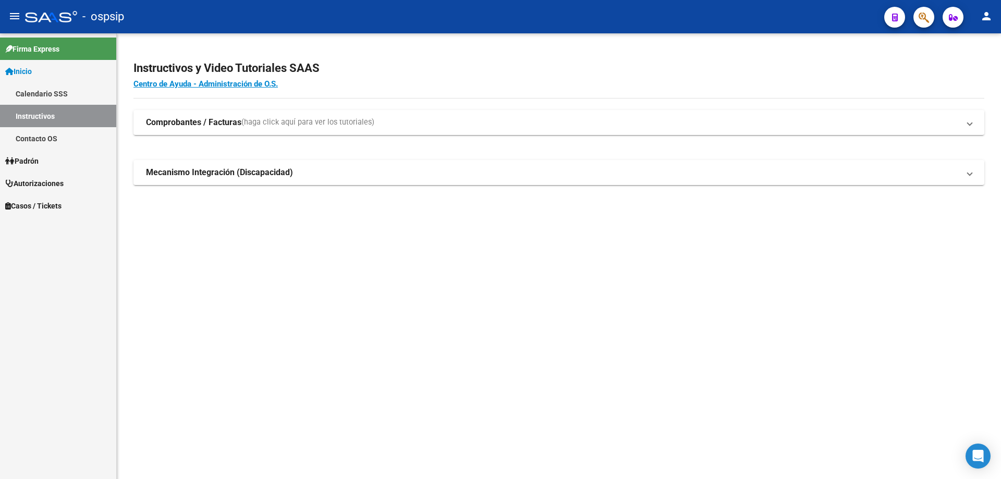
click at [925, 16] on icon "button" at bounding box center [924, 17] width 10 height 12
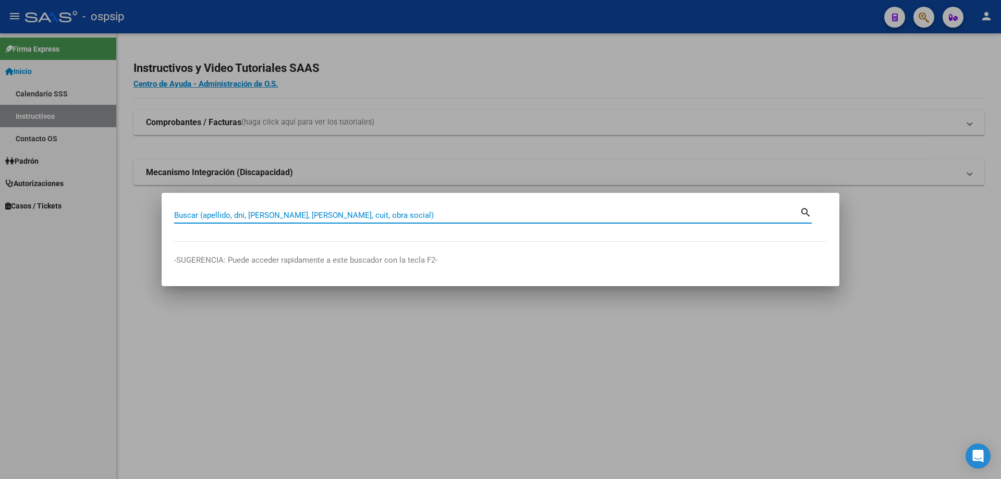
paste input "18867099"
type input "18867099"
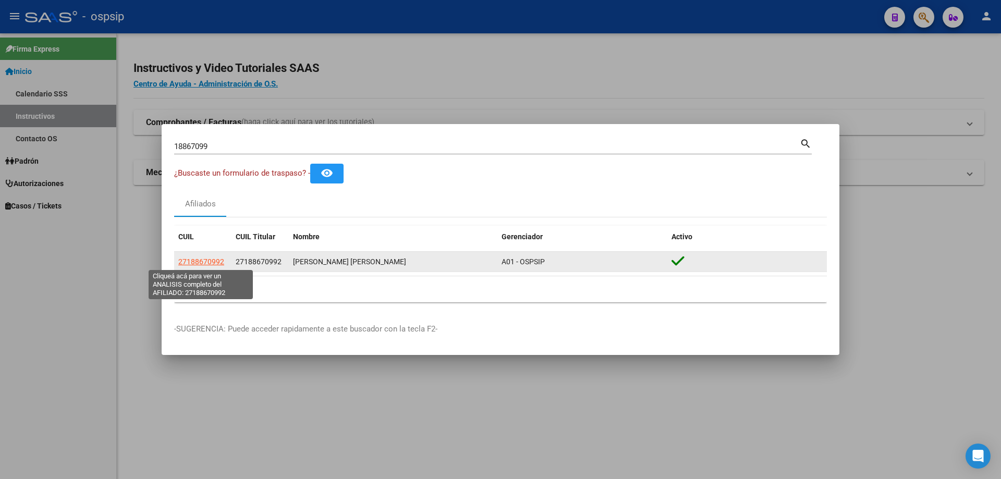
click at [215, 260] on span "27188670992" at bounding box center [201, 262] width 46 height 8
type textarea "27188670992"
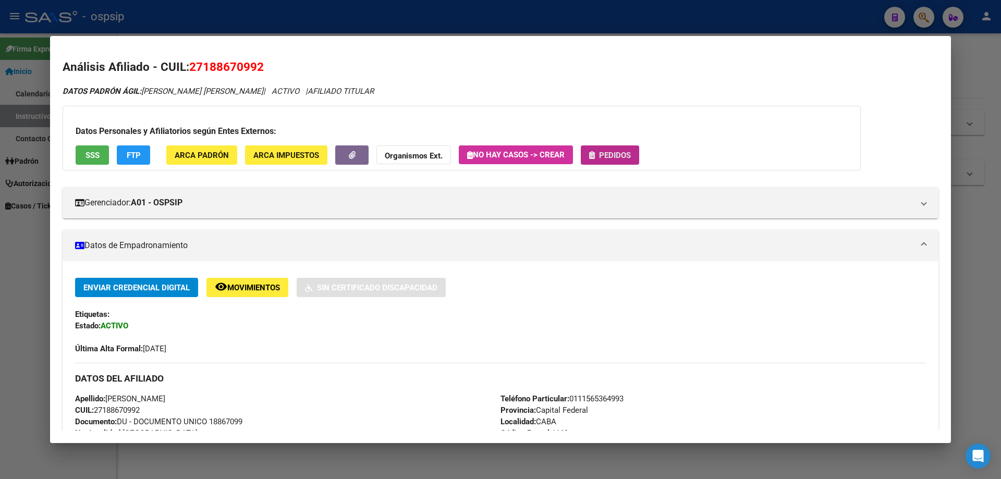
click at [611, 149] on button "Pedidos" at bounding box center [610, 154] width 58 height 19
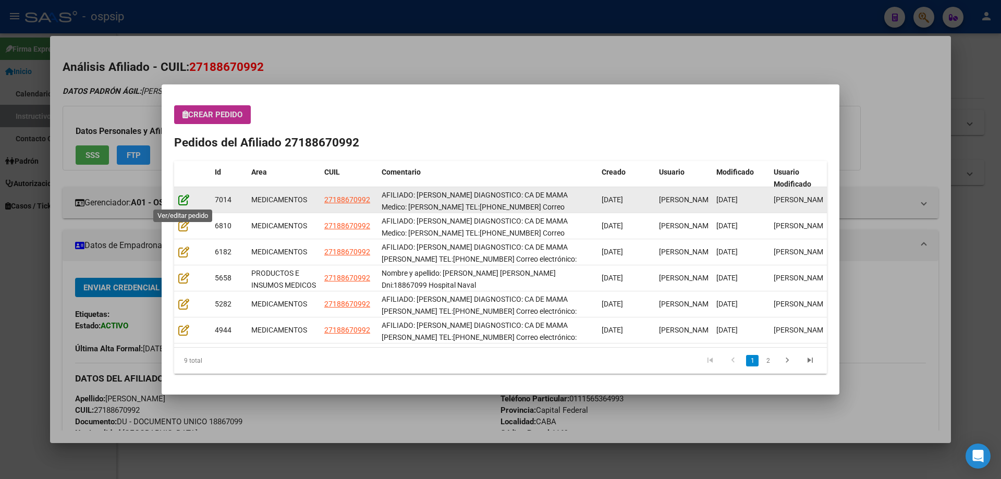
click at [180, 201] on icon at bounding box center [183, 199] width 11 height 11
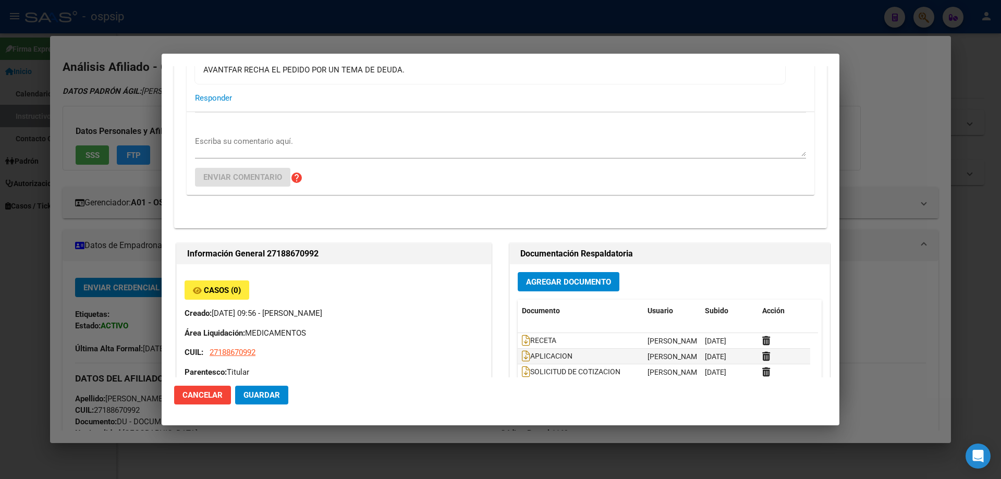
type input "Capital Federal, CABA, [STREET_ADDRESS][PERSON_NAME]"
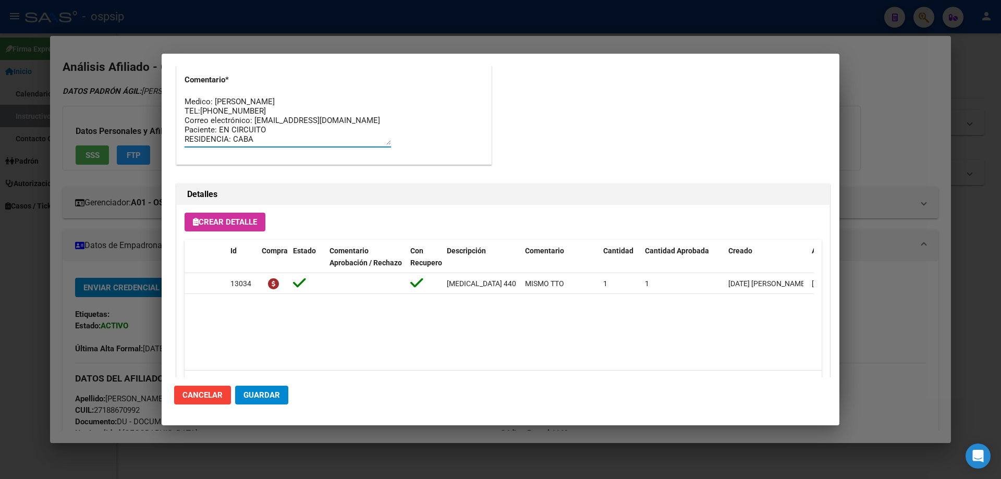
scroll to position [0, 0]
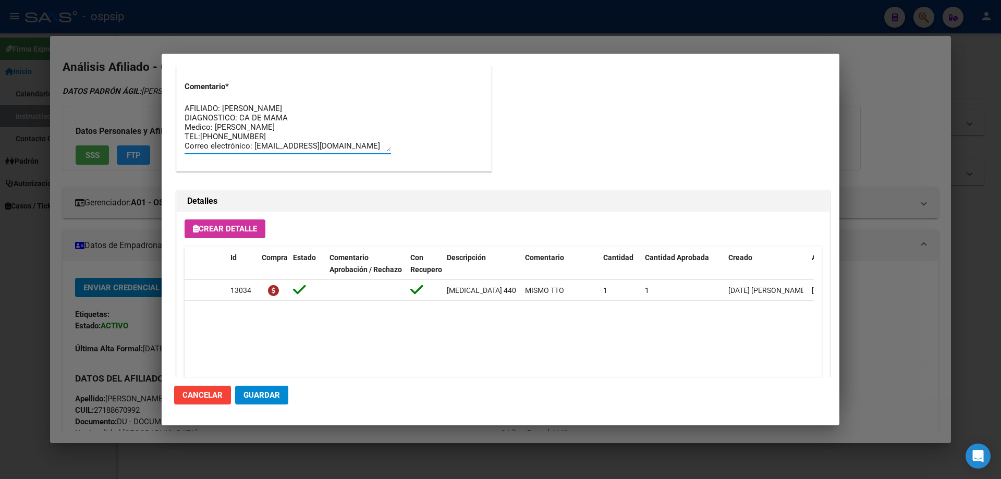
drag, startPoint x: 299, startPoint y: 141, endPoint x: 166, endPoint y: 76, distance: 148.1
click at [166, 76] on mat-dialog-content "Editar Pedido 7014 COMENTARIOS DEL PEDIDO [PERSON_NAME] Cagliari [DATE] 21:31 V…" at bounding box center [501, 221] width 678 height 311
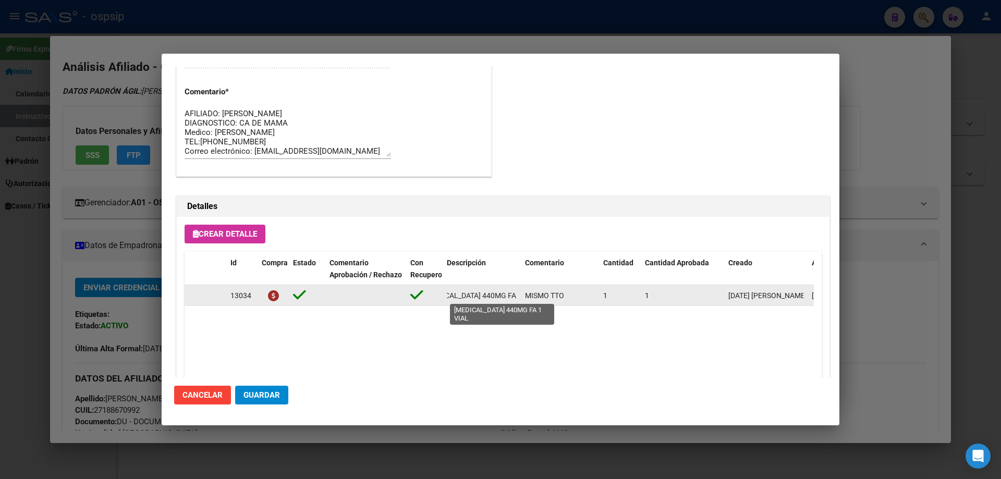
scroll to position [0, 41]
drag, startPoint x: 449, startPoint y: 294, endPoint x: 510, endPoint y: 293, distance: 60.5
click at [510, 293] on span "[MEDICAL_DATA] 440MG FA 1 VIAL" at bounding box center [463, 295] width 114 height 8
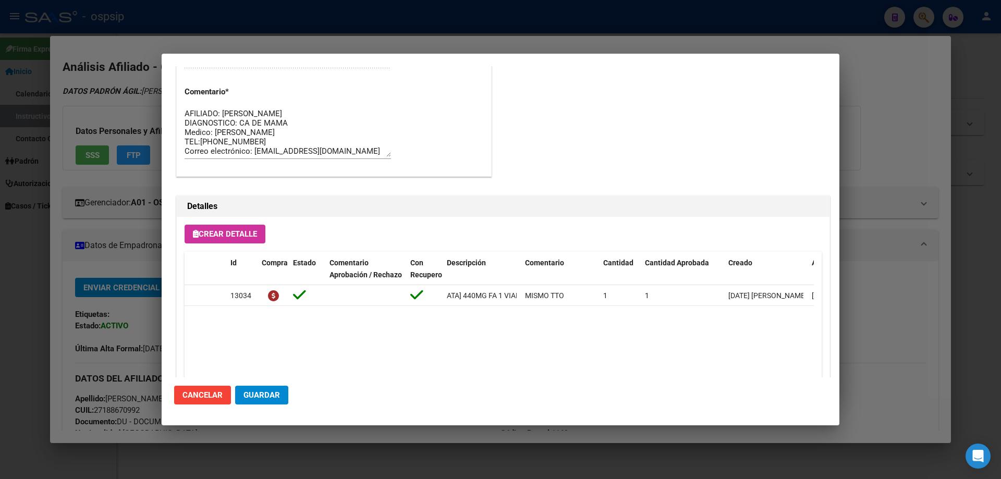
click at [482, 314] on datatable-body "13034 [MEDICAL_DATA] 440MG FA 1 VIAL MISMO TTO 1 1 [DATE] [PERSON_NAME] [DATE] …" at bounding box center [499, 333] width 629 height 97
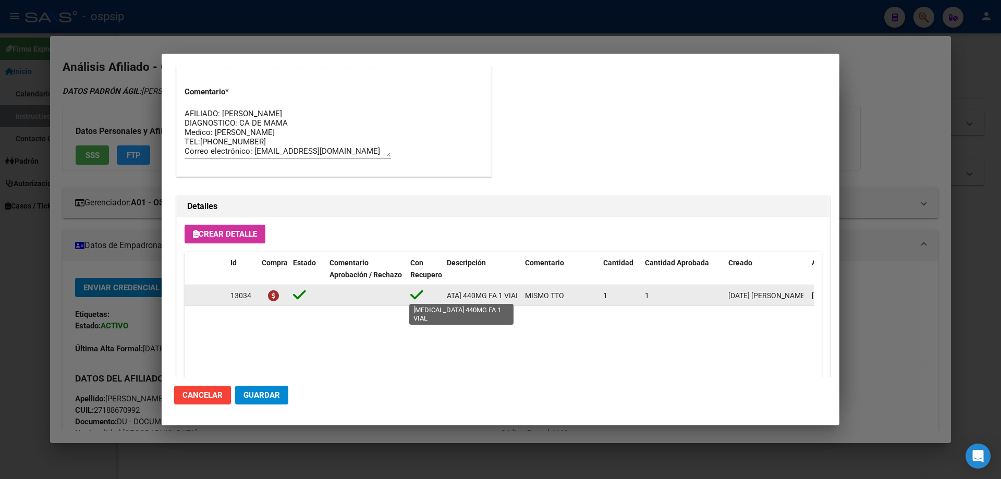
scroll to position [0, 0]
drag, startPoint x: 515, startPoint y: 295, endPoint x: 462, endPoint y: 289, distance: 53.4
click at [421, 297] on div "13034 [MEDICAL_DATA] 440MG FA 1 VIAL MISMO TTO 1 1 [DATE] [PERSON_NAME] [DATE] …" at bounding box center [575, 295] width 780 height 21
copy div "[MEDICAL_DATA] 440MG FA 1 VIAL"
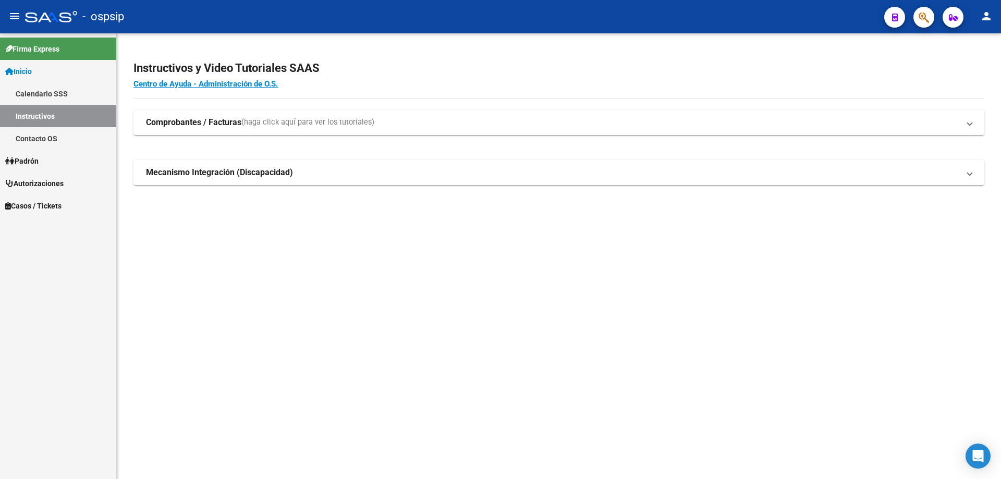
click at [926, 23] on icon "button" at bounding box center [924, 17] width 10 height 12
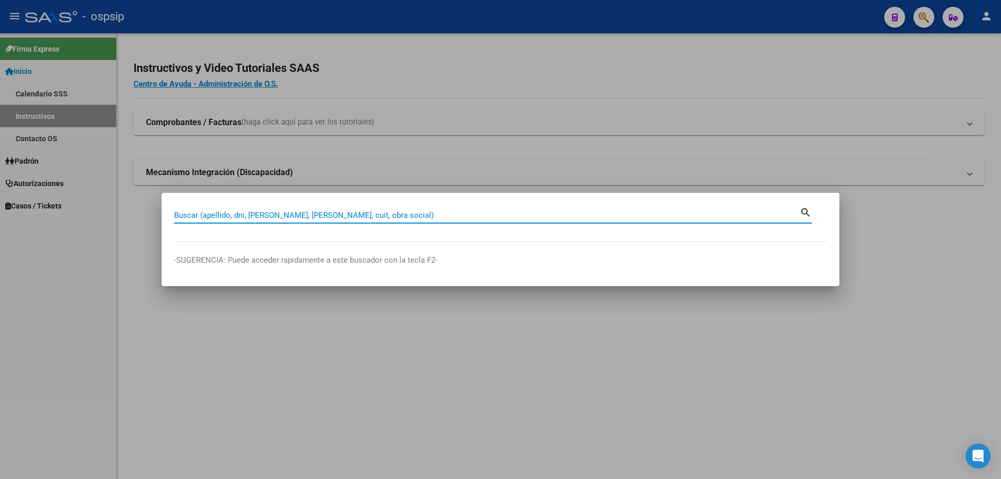
paste input "33686233"
type input "33686233"
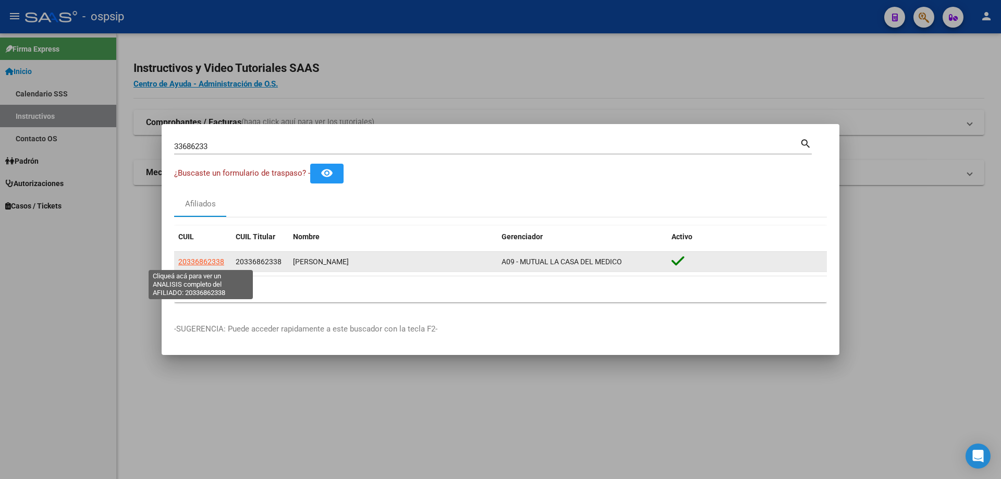
click at [189, 258] on span "20336862338" at bounding box center [201, 262] width 46 height 8
type textarea "20336862338"
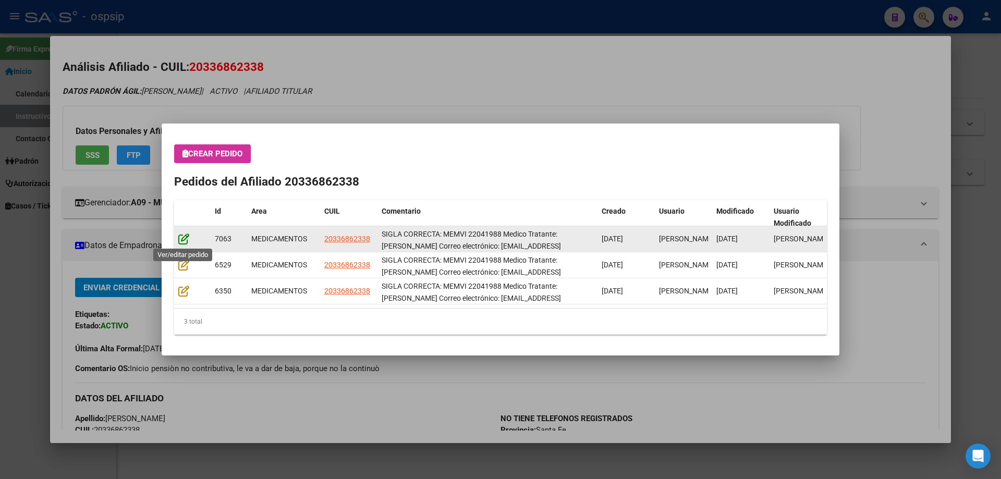
click at [180, 243] on icon at bounding box center [183, 238] width 11 height 11
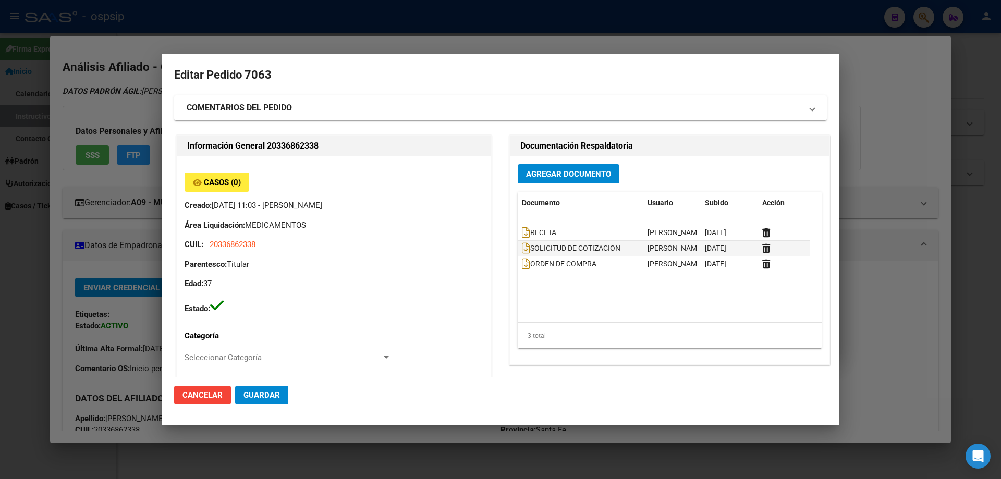
type input "Santa Fe, ROSARIO, [PERSON_NAME] 194"
click at [522, 234] on icon at bounding box center [526, 232] width 8 height 11
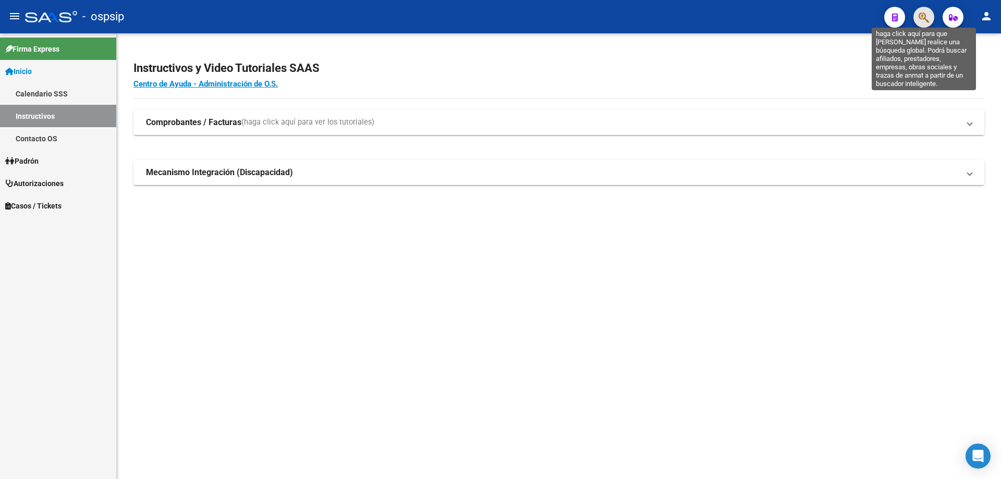
click at [926, 19] on icon "button" at bounding box center [924, 17] width 10 height 12
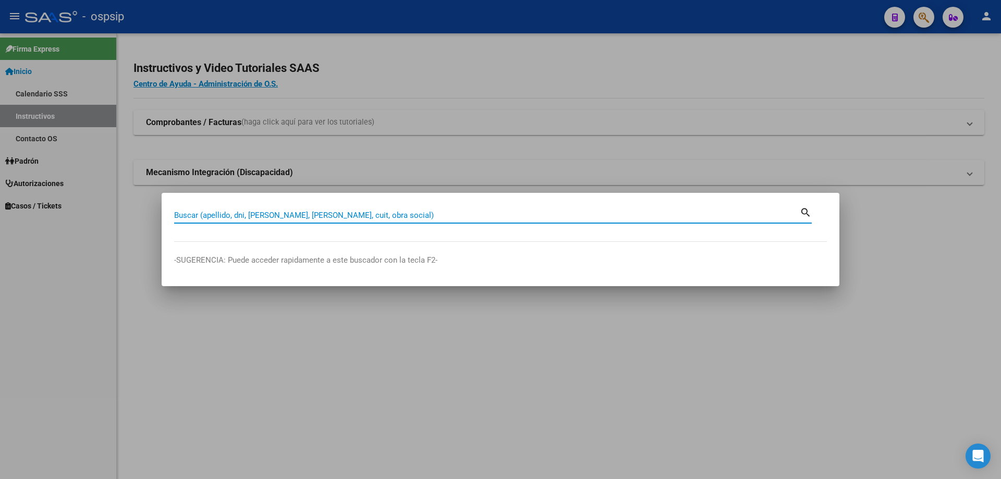
paste input "33686233"
type input "33686233"
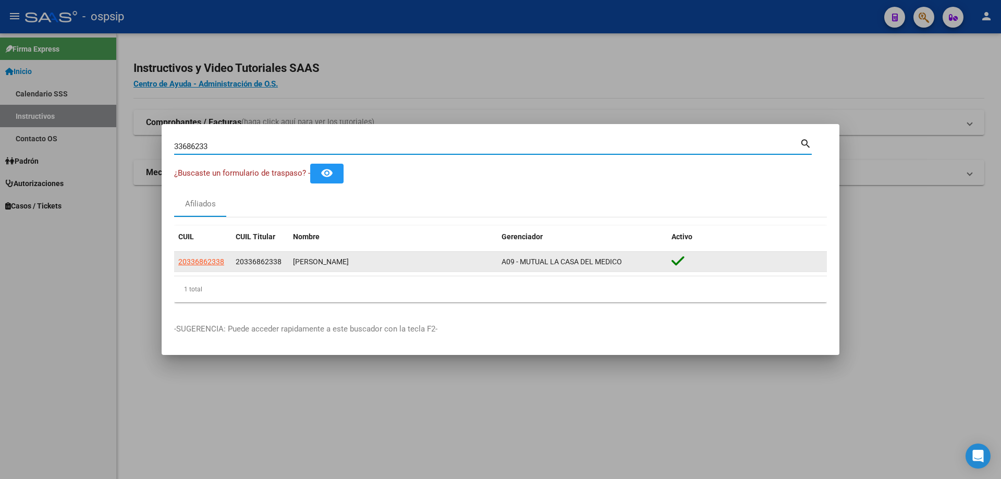
click at [202, 267] on app-link-go-to "20336862338" at bounding box center [201, 262] width 46 height 12
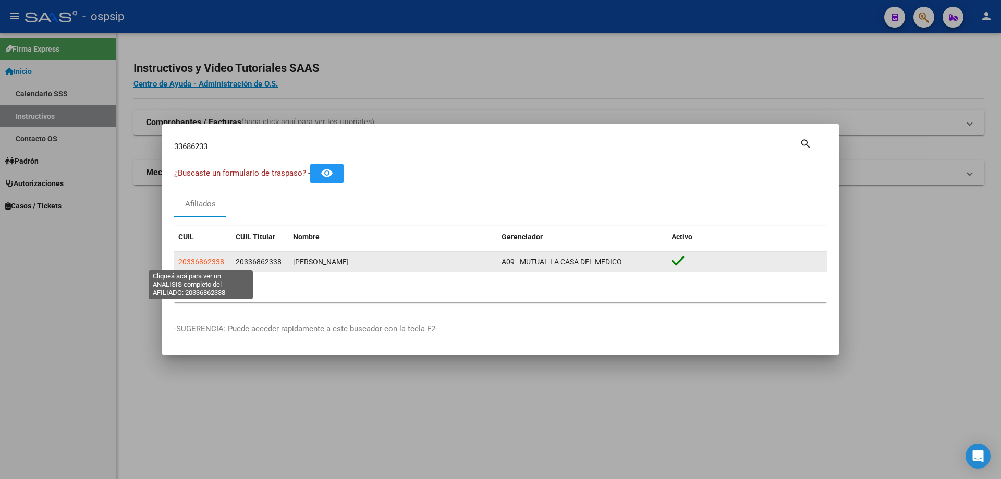
click at [205, 262] on span "20336862338" at bounding box center [201, 262] width 46 height 8
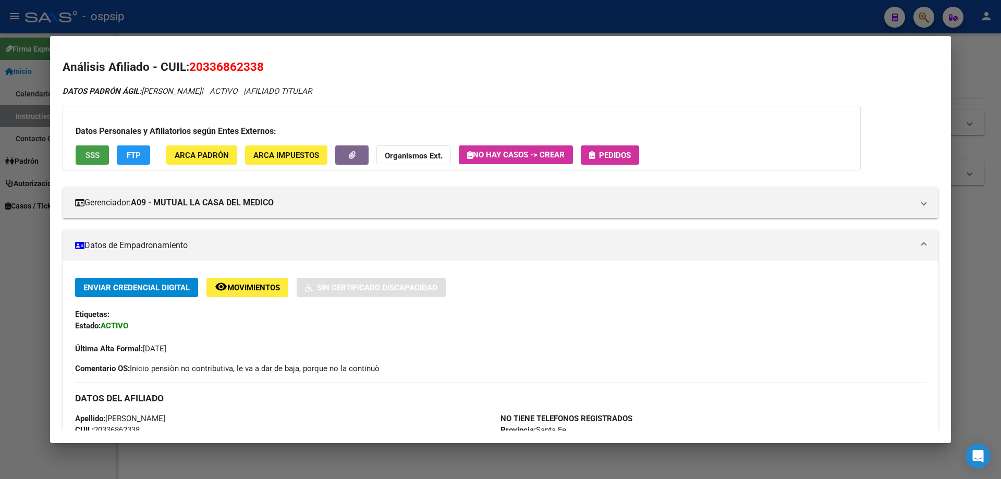
click at [92, 155] on span "SSS" at bounding box center [93, 155] width 14 height 9
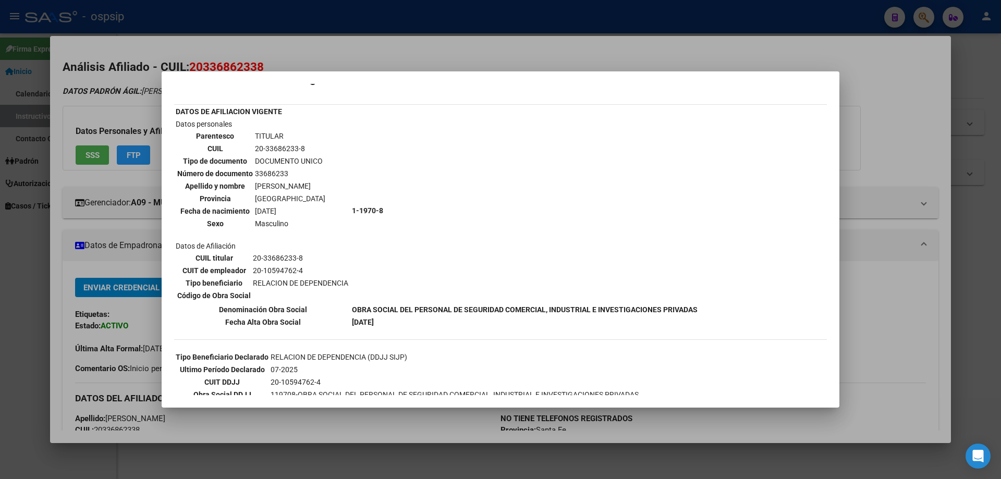
scroll to position [46, 0]
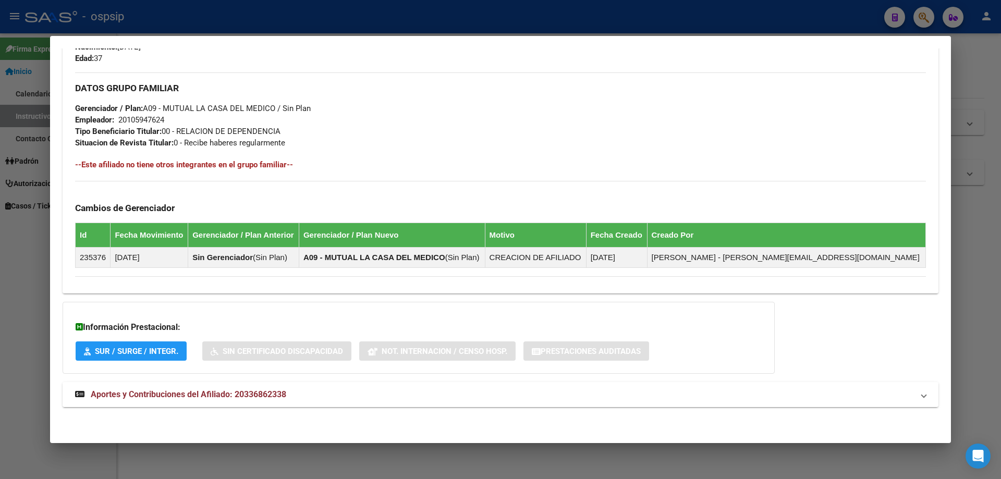
click at [204, 393] on span "Aportes y Contribuciones del Afiliado: 20336862338" at bounding box center [189, 395] width 196 height 10
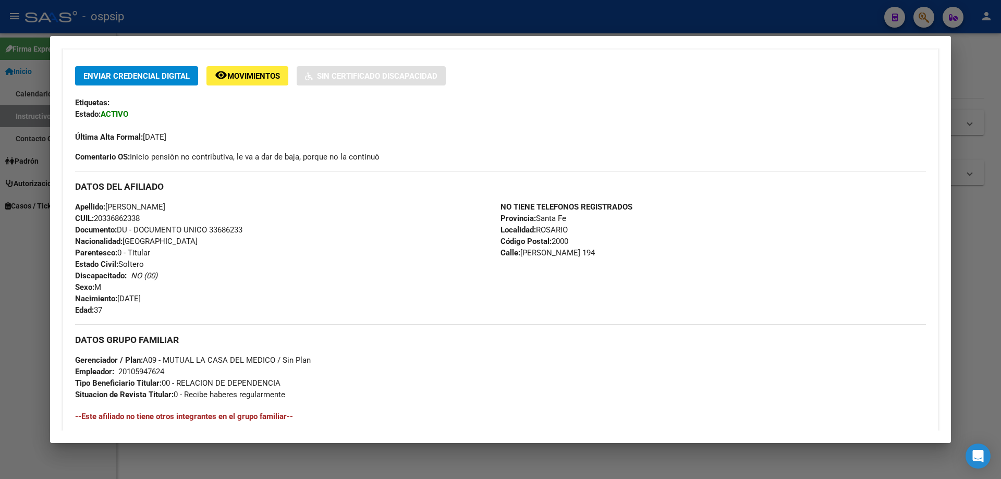
scroll to position [3, 0]
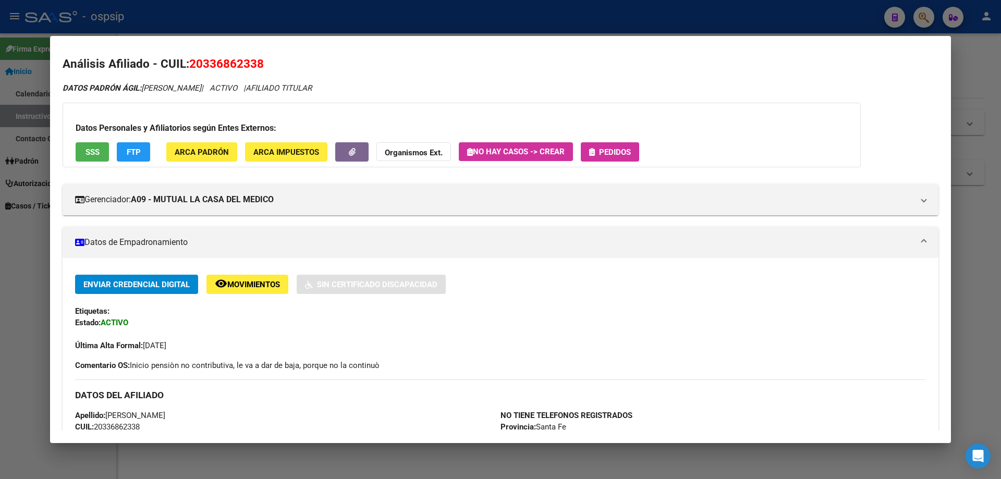
click at [620, 166] on div "Datos Personales y Afiliatorios según Entes Externos: SSS FTP ARCA Padrón ARCA …" at bounding box center [462, 135] width 798 height 65
click at [623, 155] on span "Pedidos" at bounding box center [615, 152] width 32 height 9
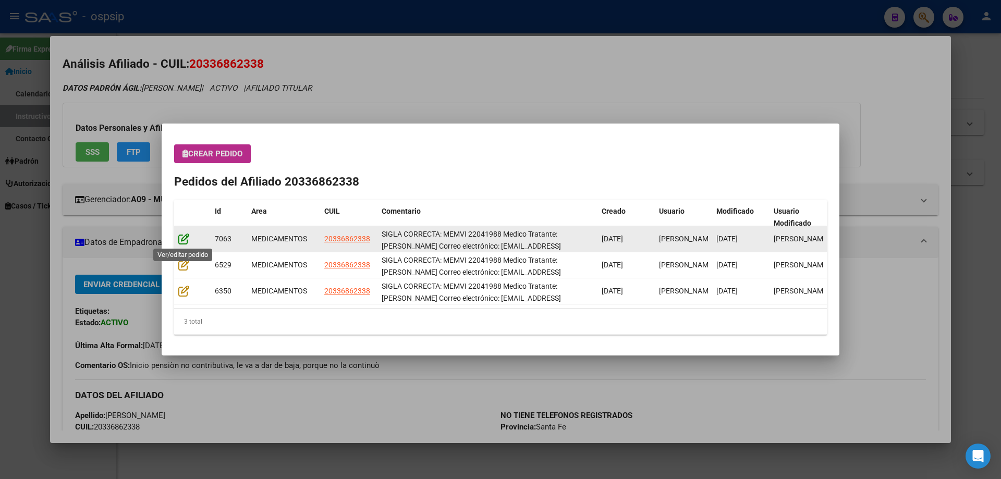
click at [186, 242] on icon at bounding box center [183, 238] width 11 height 11
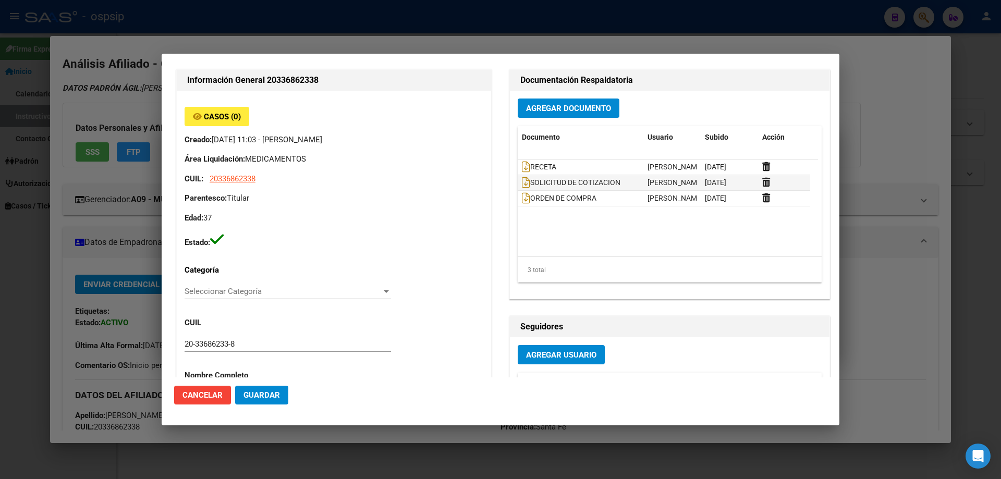
type input "Santa Fe, ROSARIO, [PERSON_NAME] 194"
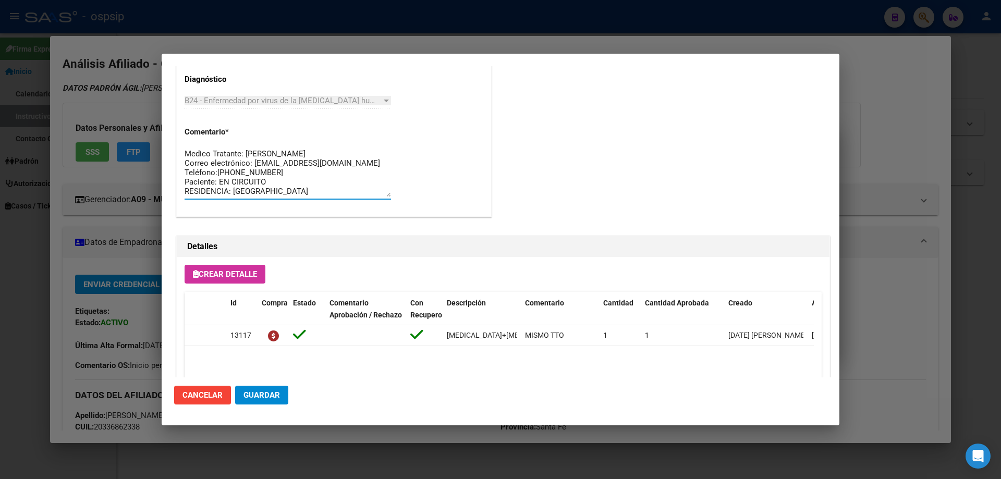
scroll to position [0, 0]
drag, startPoint x: 286, startPoint y: 193, endPoint x: 157, endPoint y: 138, distance: 140.8
click at [157, 138] on div "33686233 Buscar (apellido, dni, cuil, nro traspaso, cuit, obra social) search ¿…" at bounding box center [500, 239] width 1001 height 479
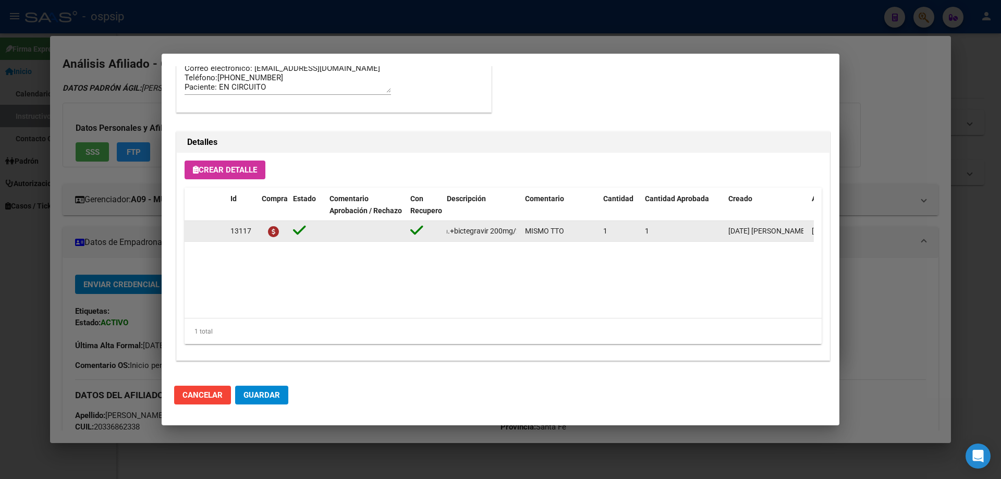
scroll to position [0, 234]
drag, startPoint x: 444, startPoint y: 231, endPoint x: 526, endPoint y: 236, distance: 81.5
click at [526, 236] on div "13117 [MEDICAL_DATA]+[MEDICAL_DATA] alafen.+bictegravir 200mg/25mg/50mg comp.re…" at bounding box center [575, 231] width 780 height 21
copy span "[MEDICAL_DATA]+[MEDICAL_DATA] alafen.+bictegravir 200mg/25mg/50mg comp.rec.x 30…"
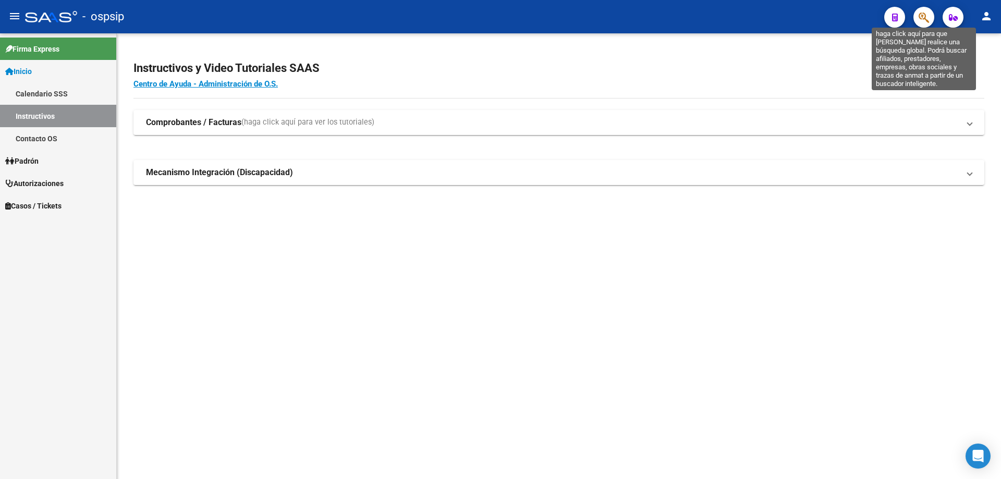
click at [920, 14] on icon "button" at bounding box center [924, 17] width 10 height 12
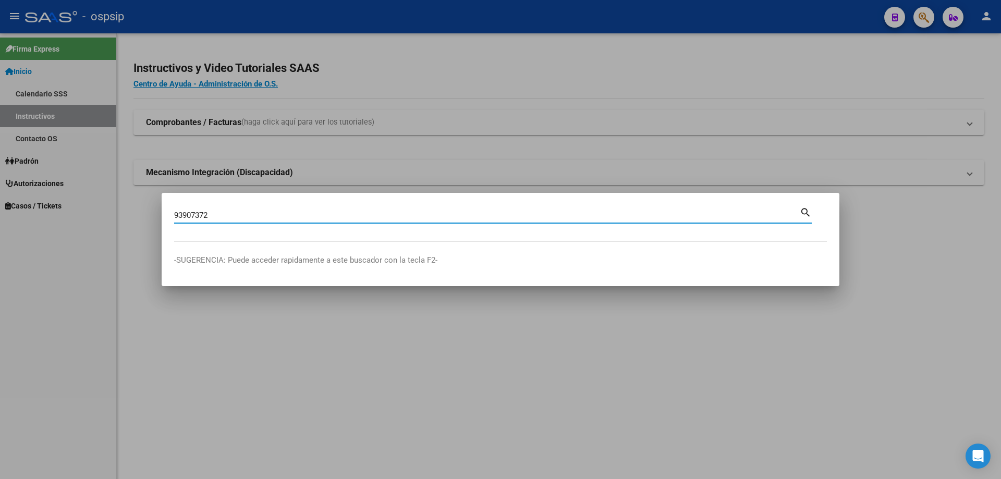
type input "93907372"
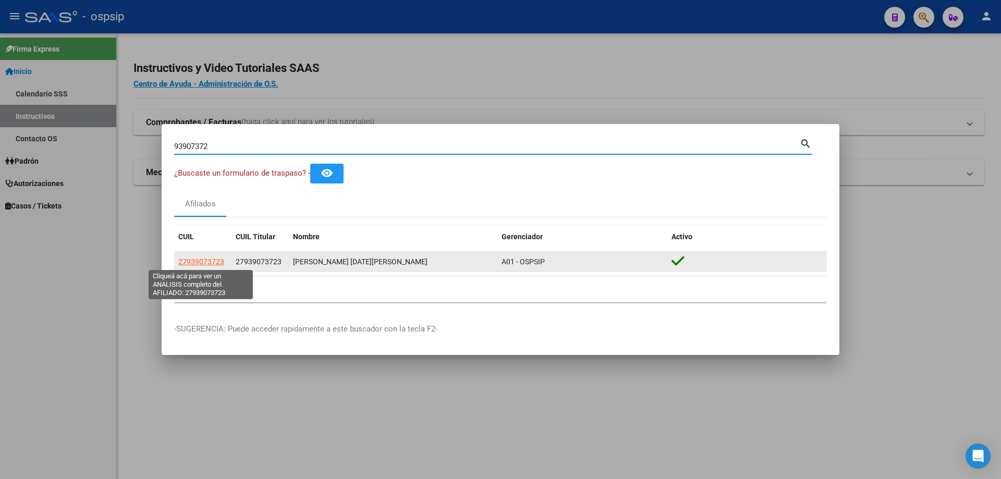
click at [221, 262] on span "27939073723" at bounding box center [201, 262] width 46 height 8
type textarea "27939073723"
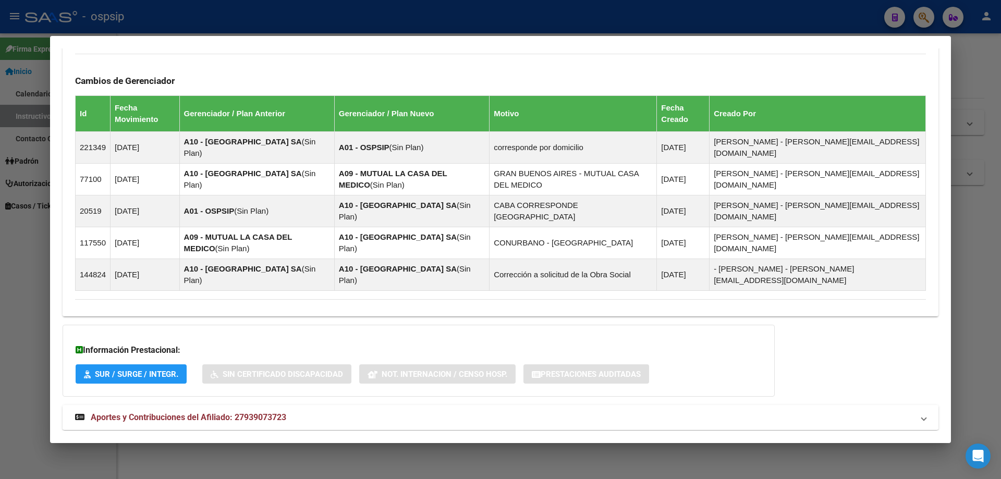
click at [234, 405] on mat-expansion-panel-header "Aportes y Contribuciones del Afiliado: 27939073723" at bounding box center [501, 417] width 876 height 25
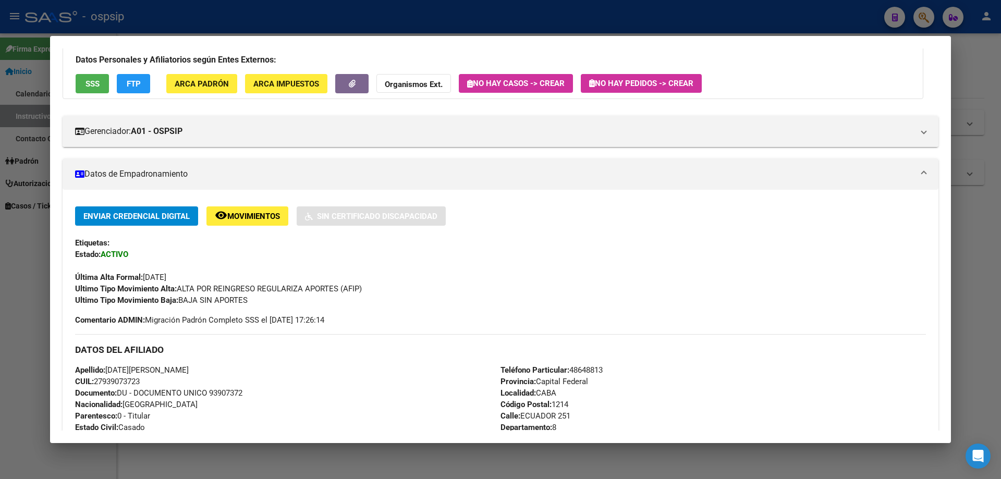
scroll to position [0, 0]
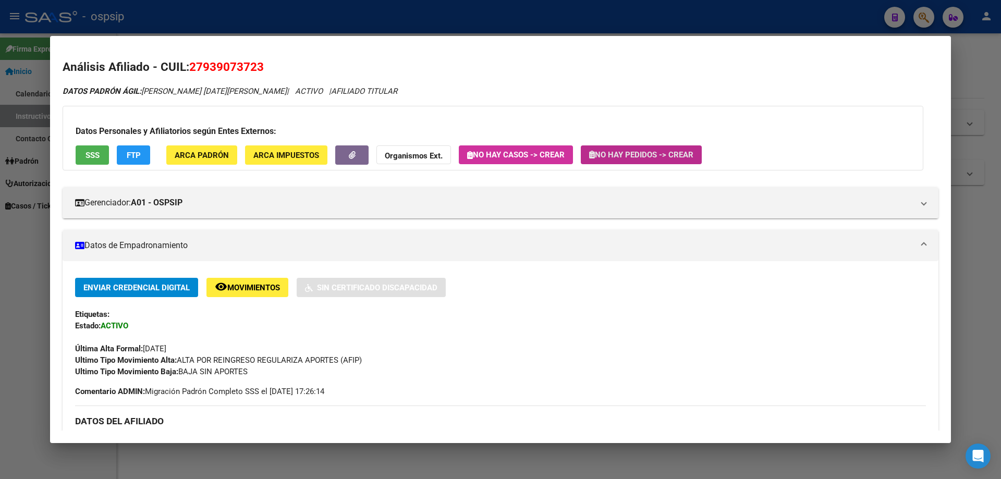
click at [651, 149] on button "No hay Pedidos -> Crear" at bounding box center [641, 154] width 121 height 19
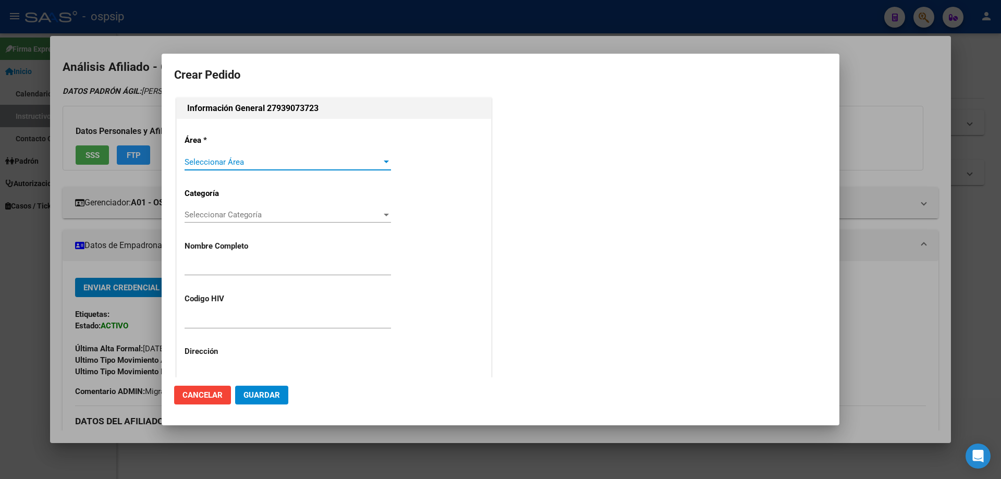
type input "[DATE][PERSON_NAME]"
type input "Capital Federal, CABA, [GEOGRAPHIC_DATA] 251, Departamento: 8"
type input "Particular: 48648813"
type input "[GEOGRAPHIC_DATA], [GEOGRAPHIC_DATA], [GEOGRAPHIC_DATA] 251"
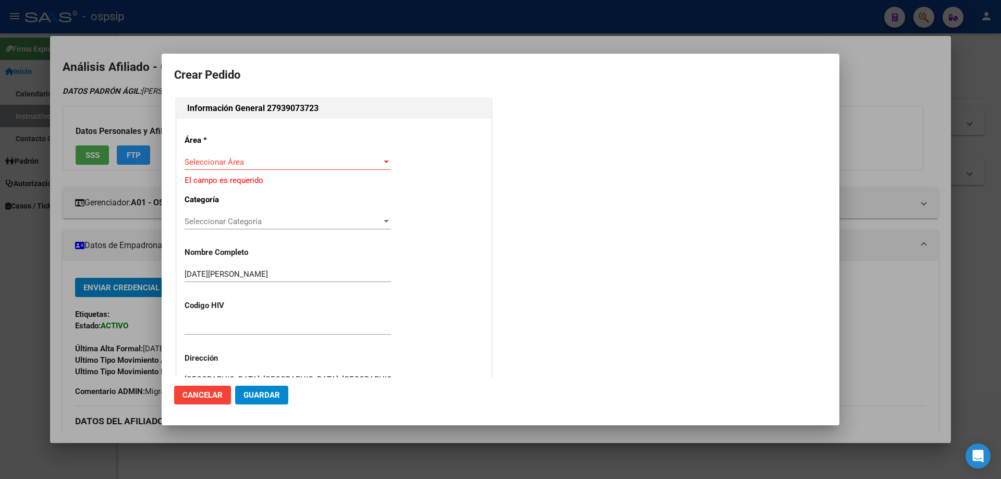
click at [240, 167] on div "Seleccionar Área Seleccionar Área" at bounding box center [288, 162] width 206 height 16
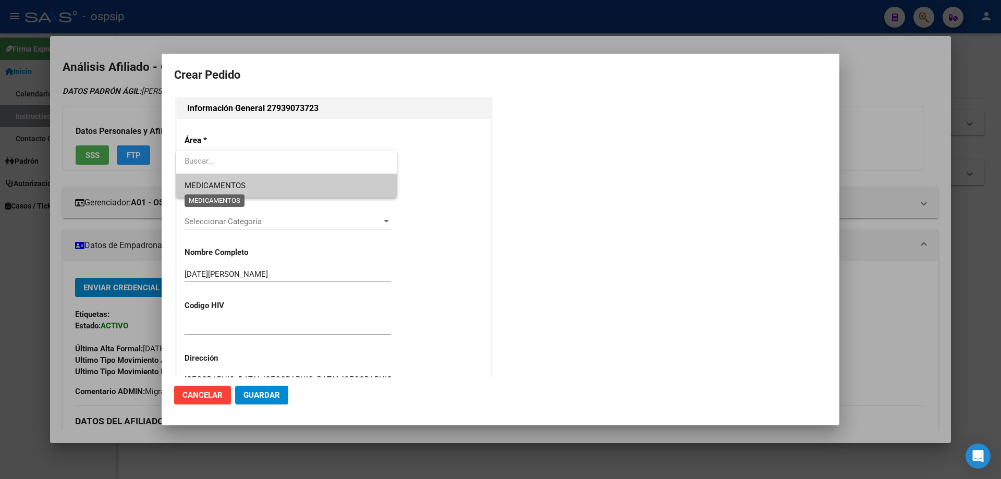
click at [232, 183] on span "MEDICAMENTOS" at bounding box center [215, 185] width 61 height 9
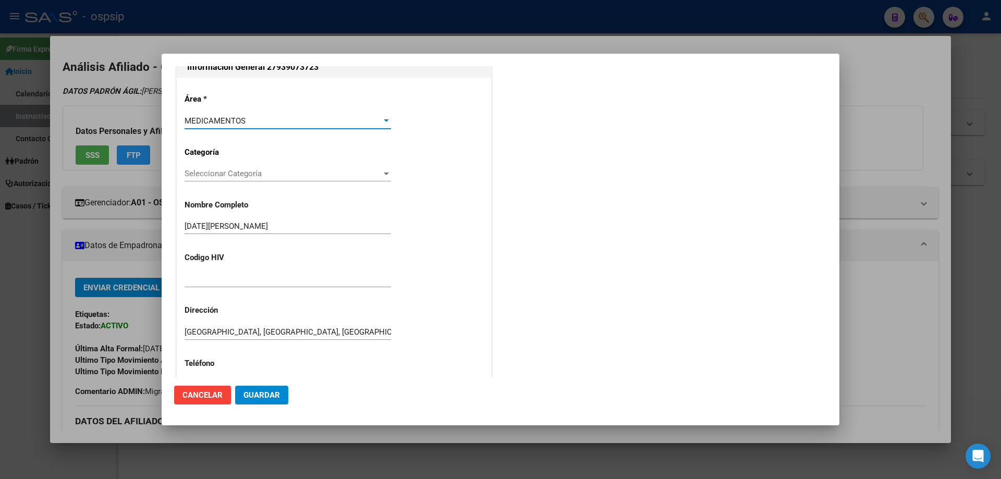
scroll to position [104, 0]
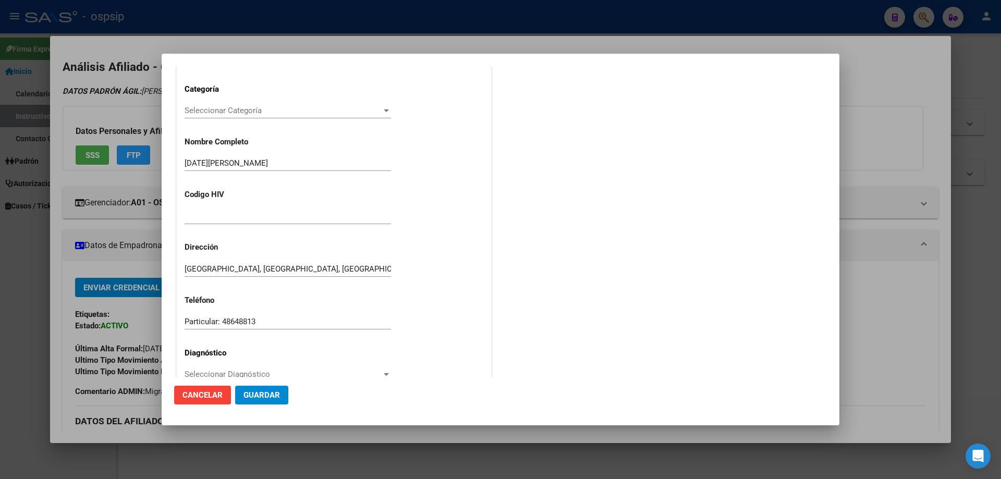
click at [210, 222] on div at bounding box center [288, 217] width 206 height 16
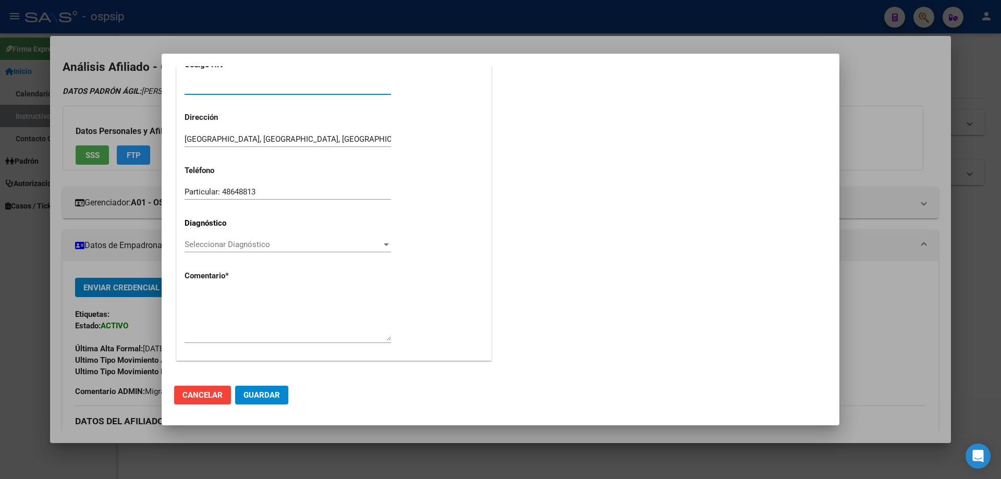
scroll to position [182, 0]
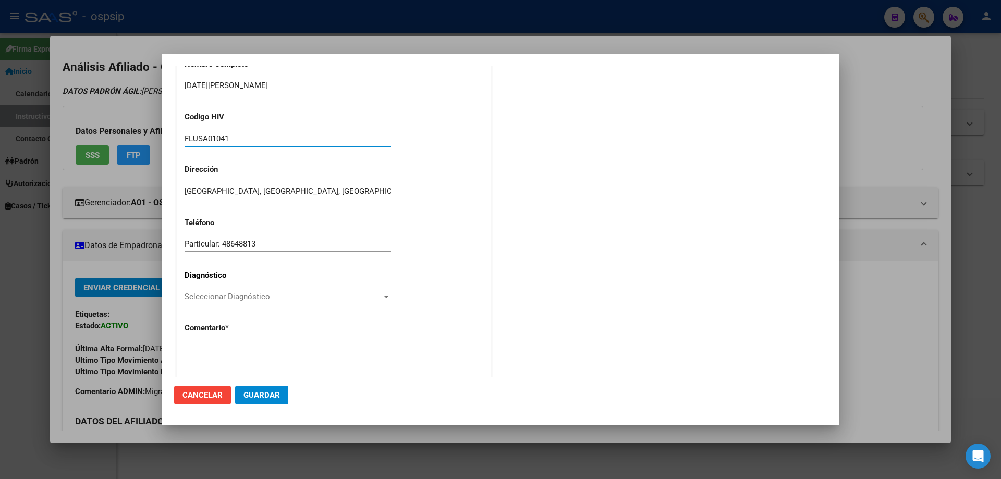
type input "FLUSA010419"
